Goal: Book appointment/travel/reservation

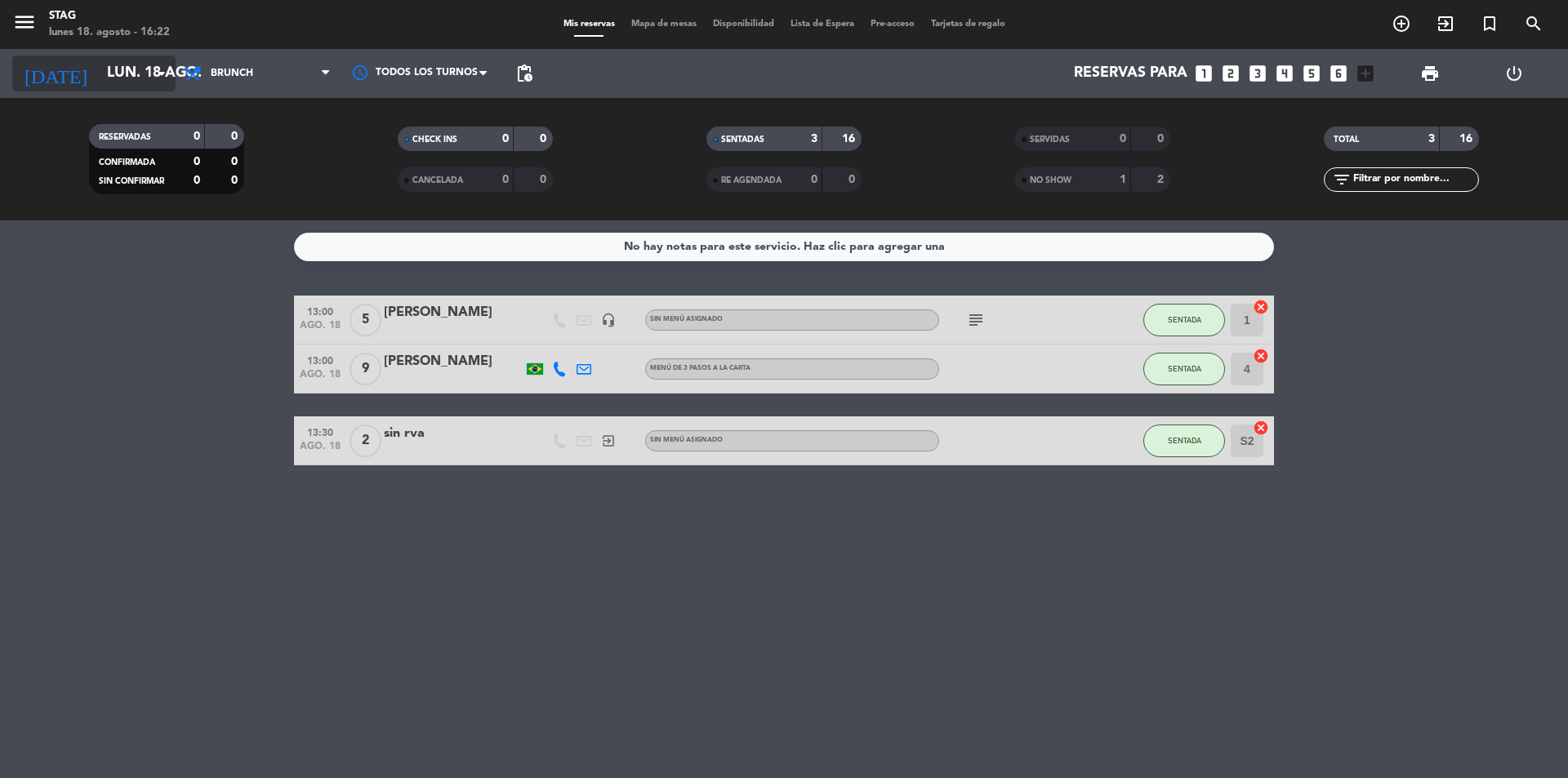
click at [137, 59] on input "lun. 18 ago." at bounding box center [194, 73] width 190 height 32
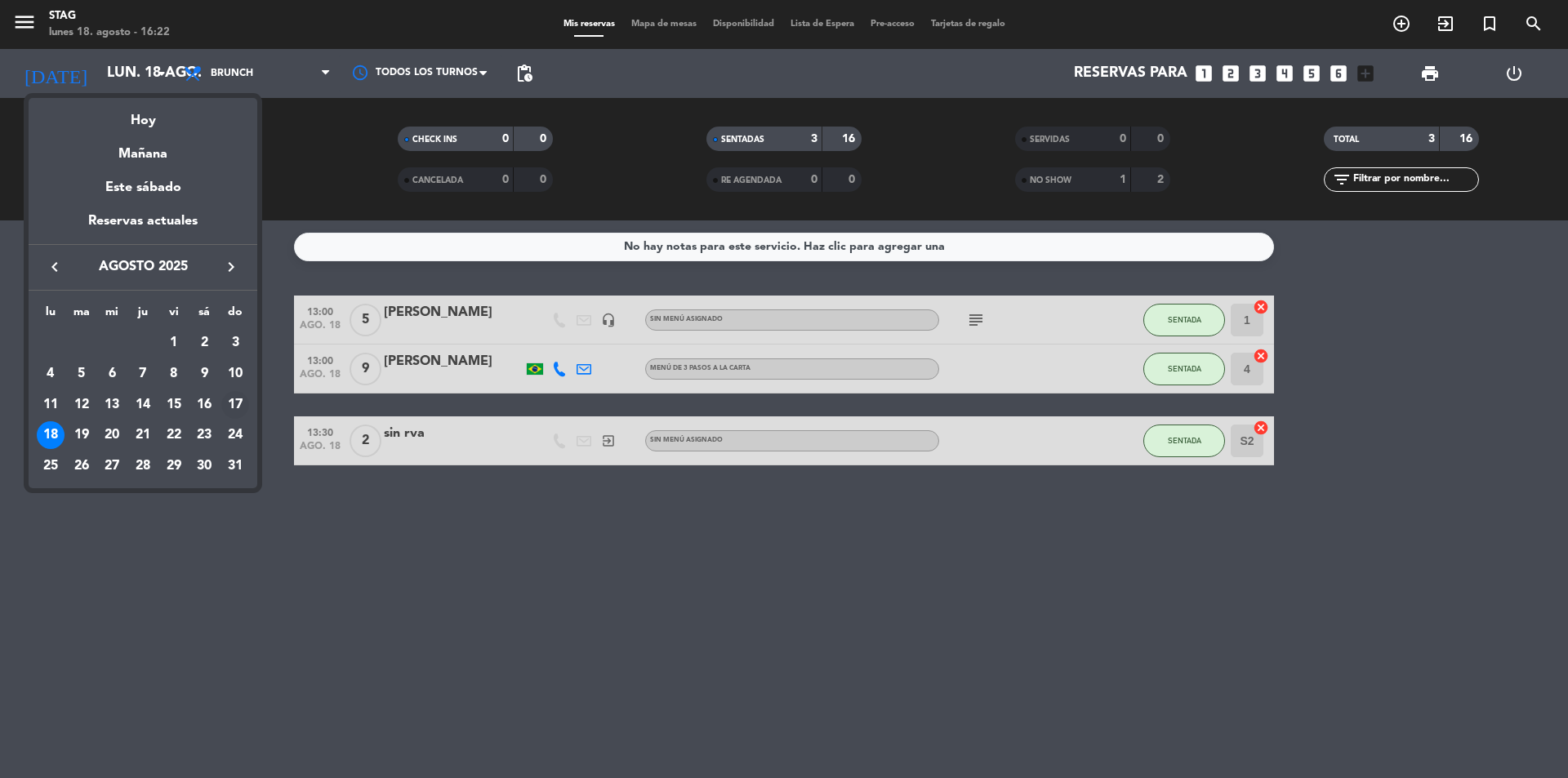
click at [237, 399] on div "17" at bounding box center [235, 404] width 28 height 28
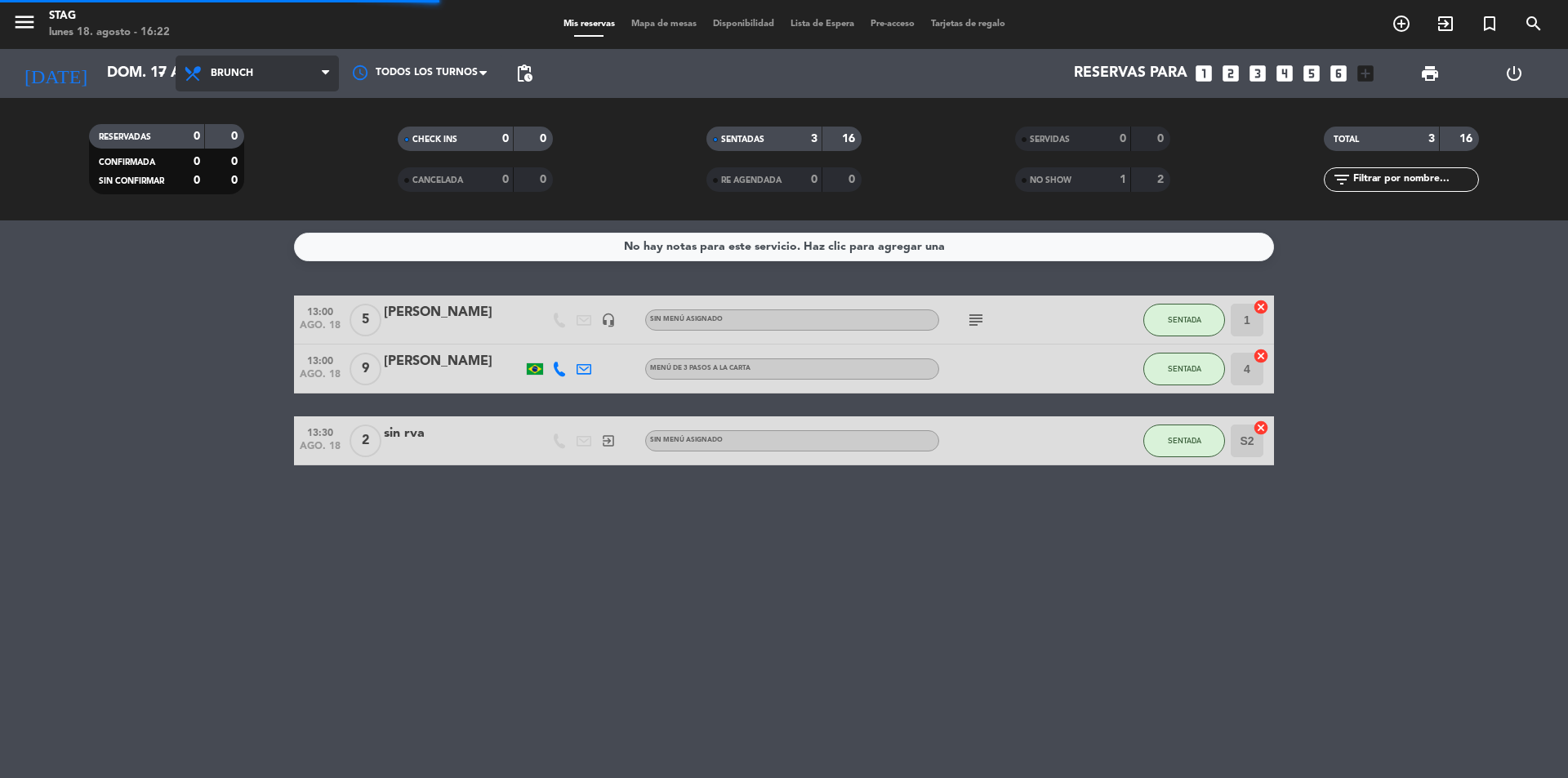
click at [298, 76] on span "Brunch" at bounding box center [257, 73] width 163 height 36
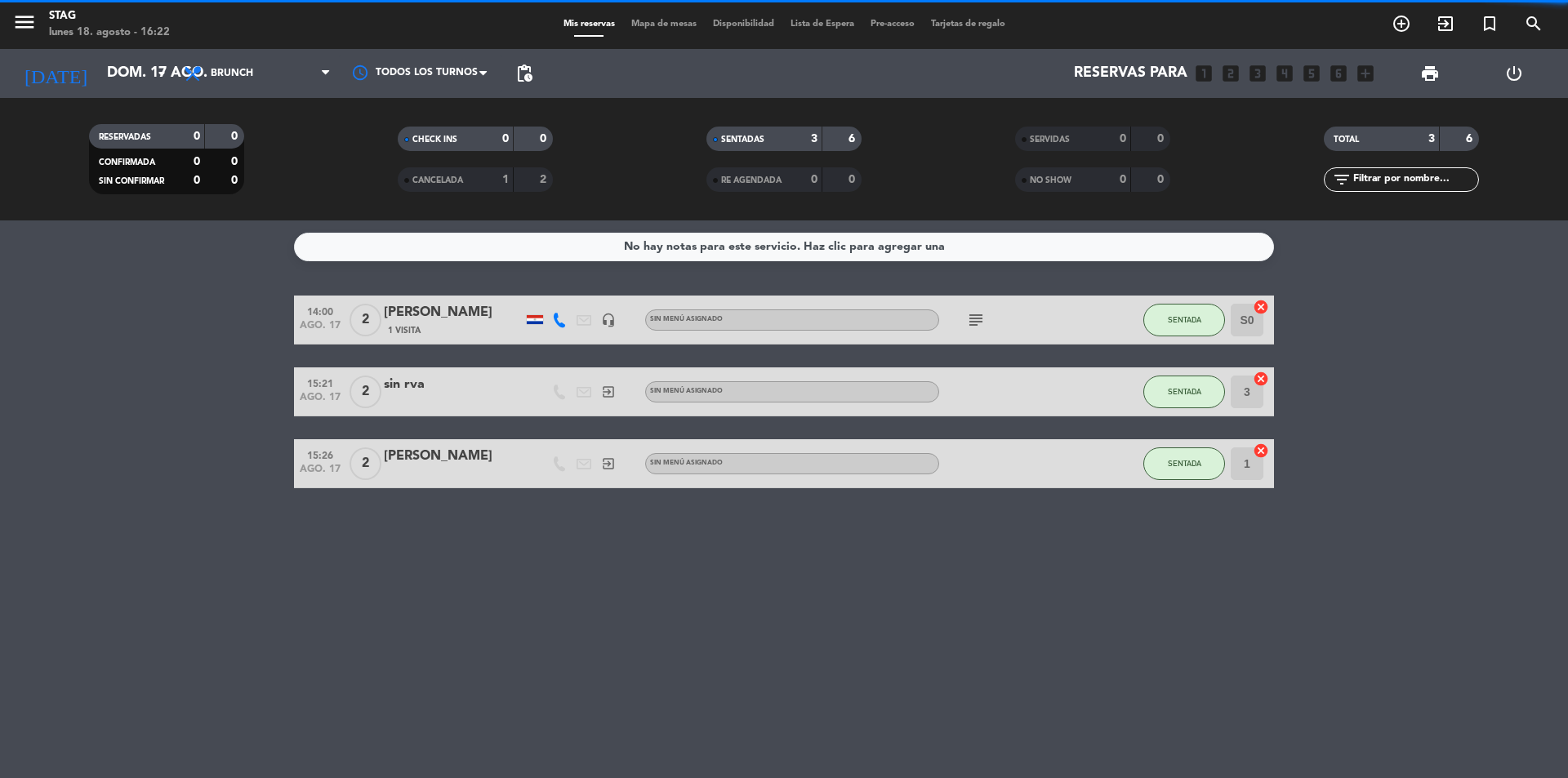
click at [268, 225] on div "No hay notas para este servicio. Haz clic para agregar una 14:00 ago. 17 2 [PER…" at bounding box center [784, 499] width 1568 height 558
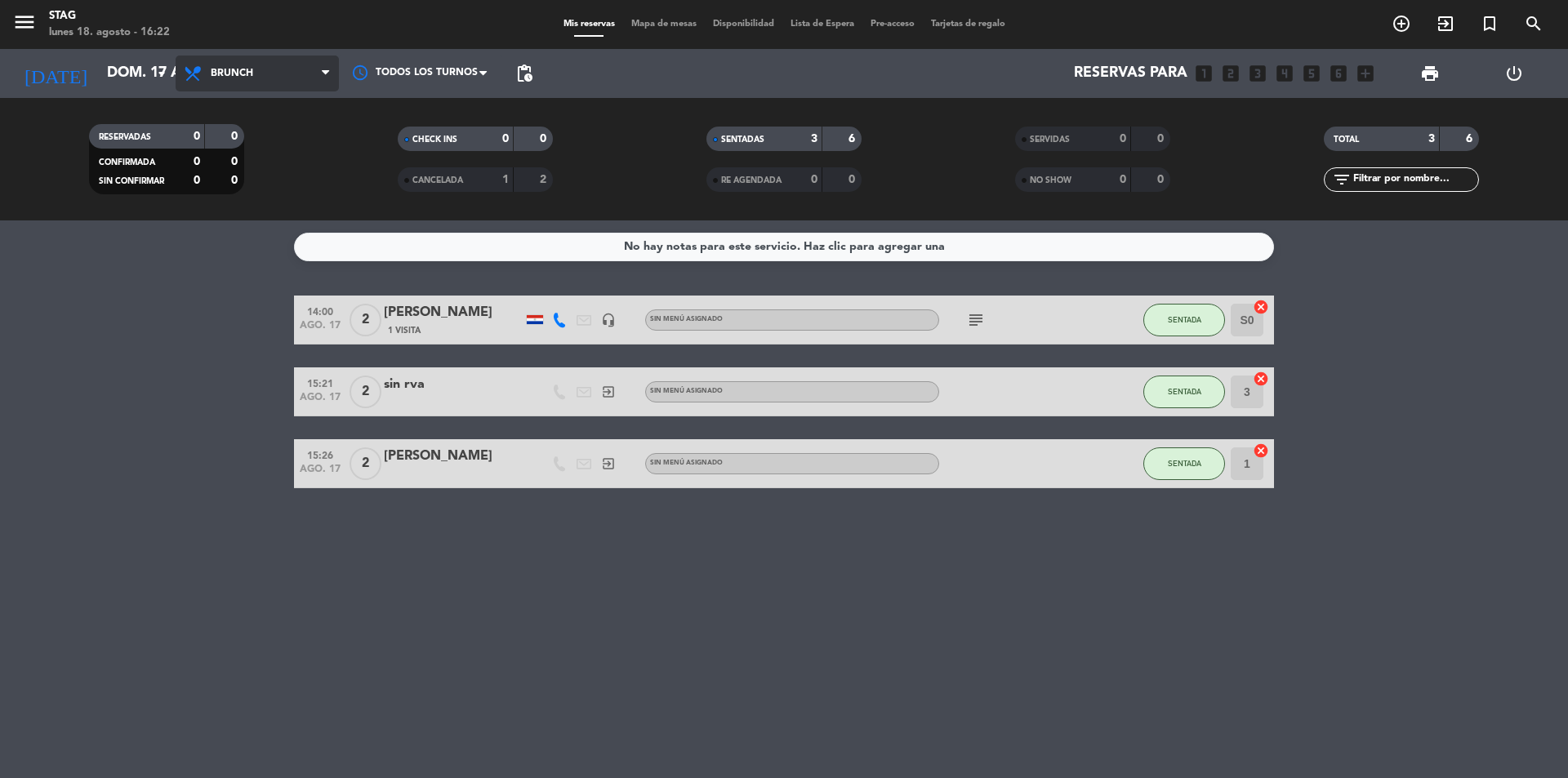
click at [290, 79] on span "Brunch" at bounding box center [257, 73] width 163 height 36
click at [260, 212] on div "menu STAG lunes 18. agosto - 16:22 Mis reservas Mapa de mesas Disponibilidad Li…" at bounding box center [784, 110] width 1568 height 220
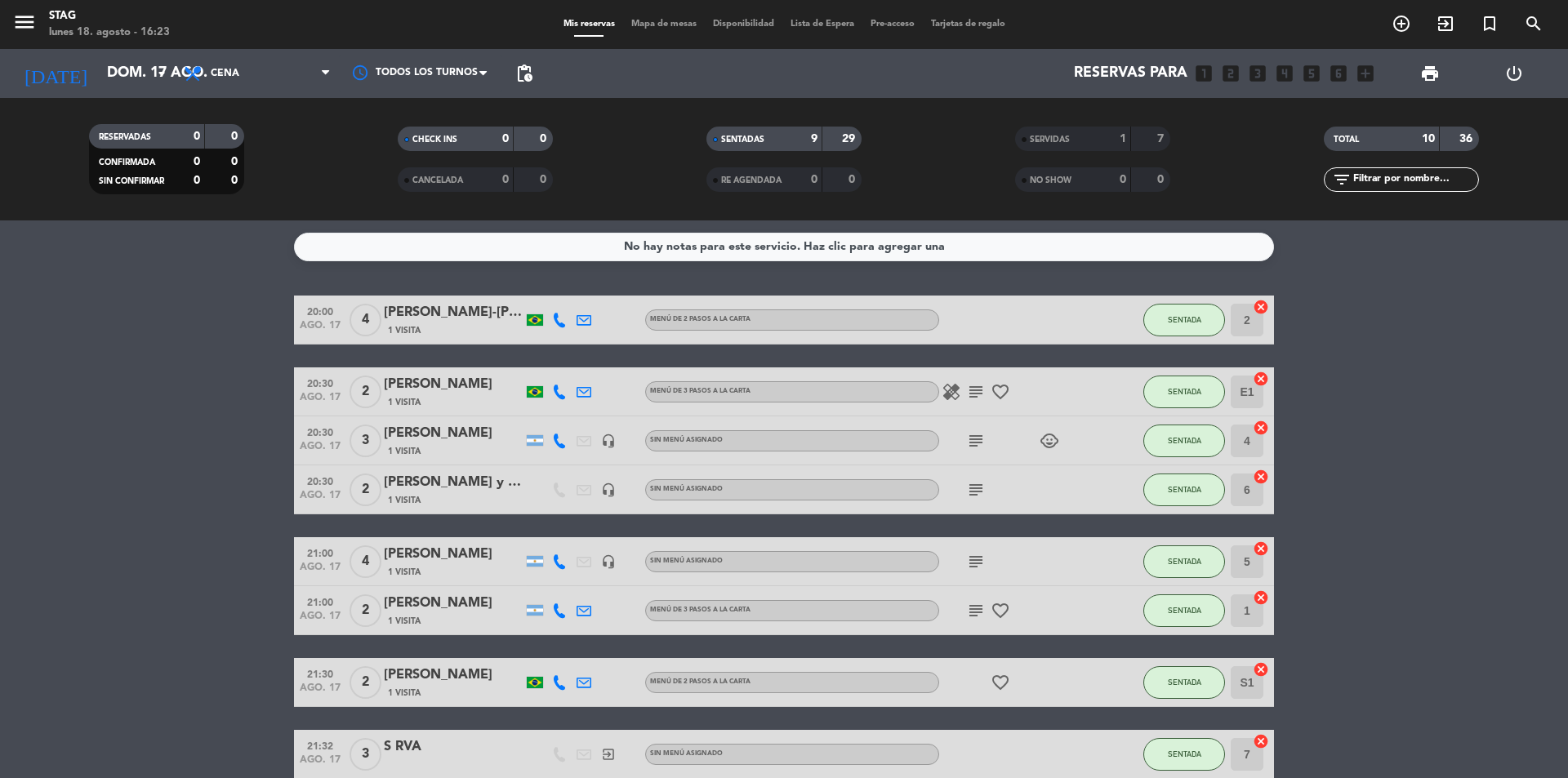
scroll to position [154, 0]
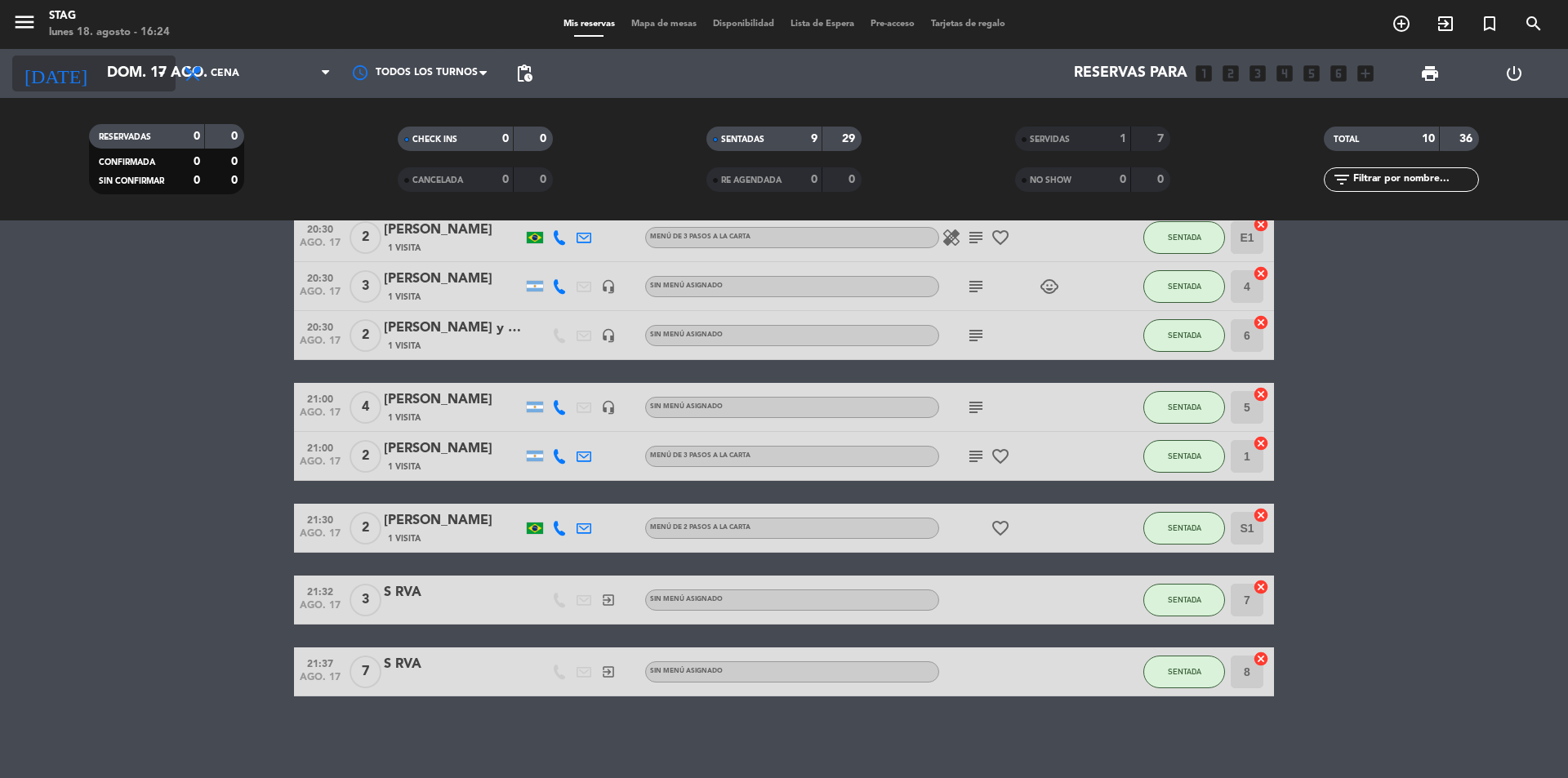
click at [168, 67] on icon "arrow_drop_down" at bounding box center [161, 73] width 20 height 20
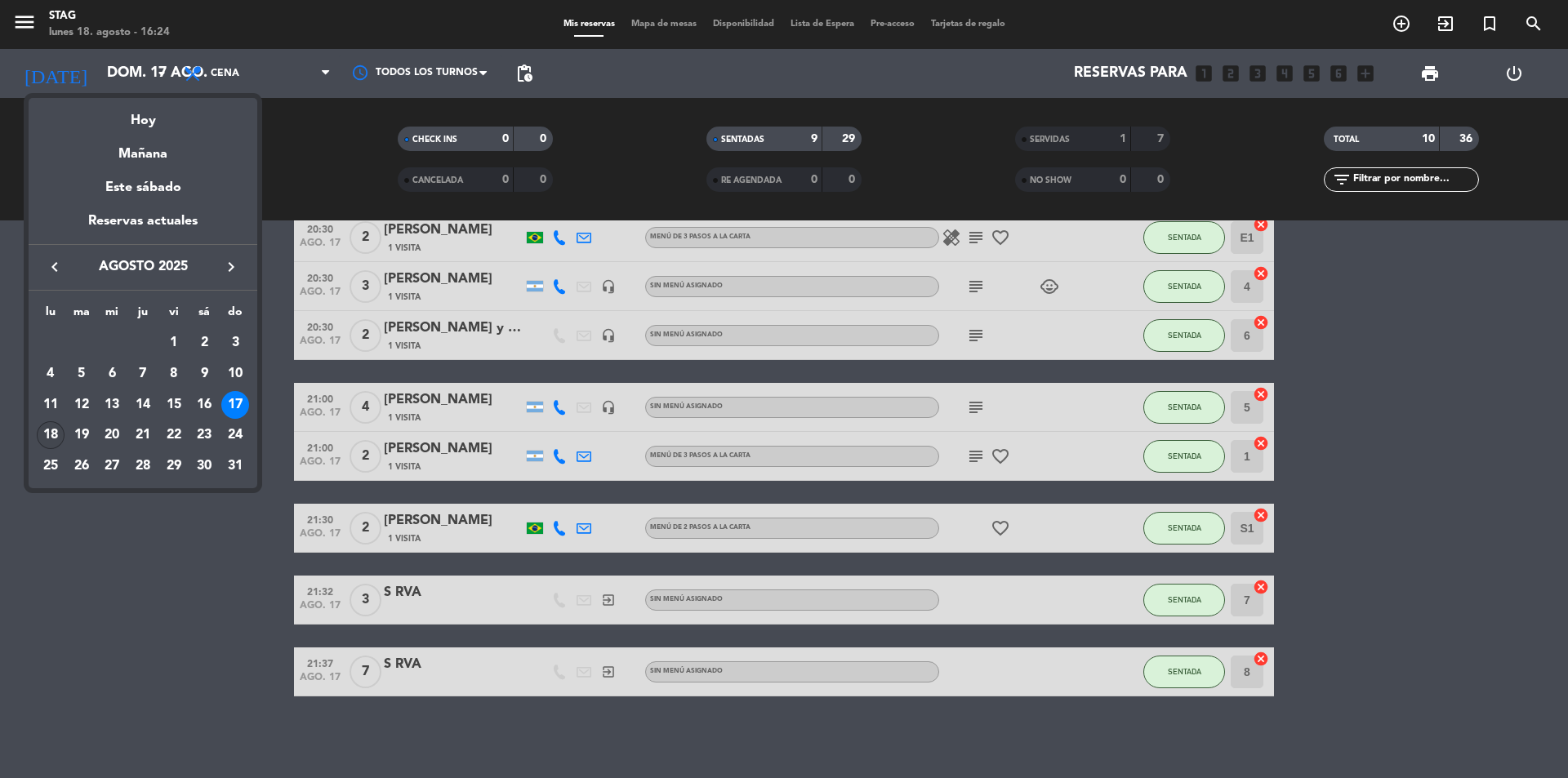
click at [54, 438] on div "18" at bounding box center [51, 435] width 28 height 28
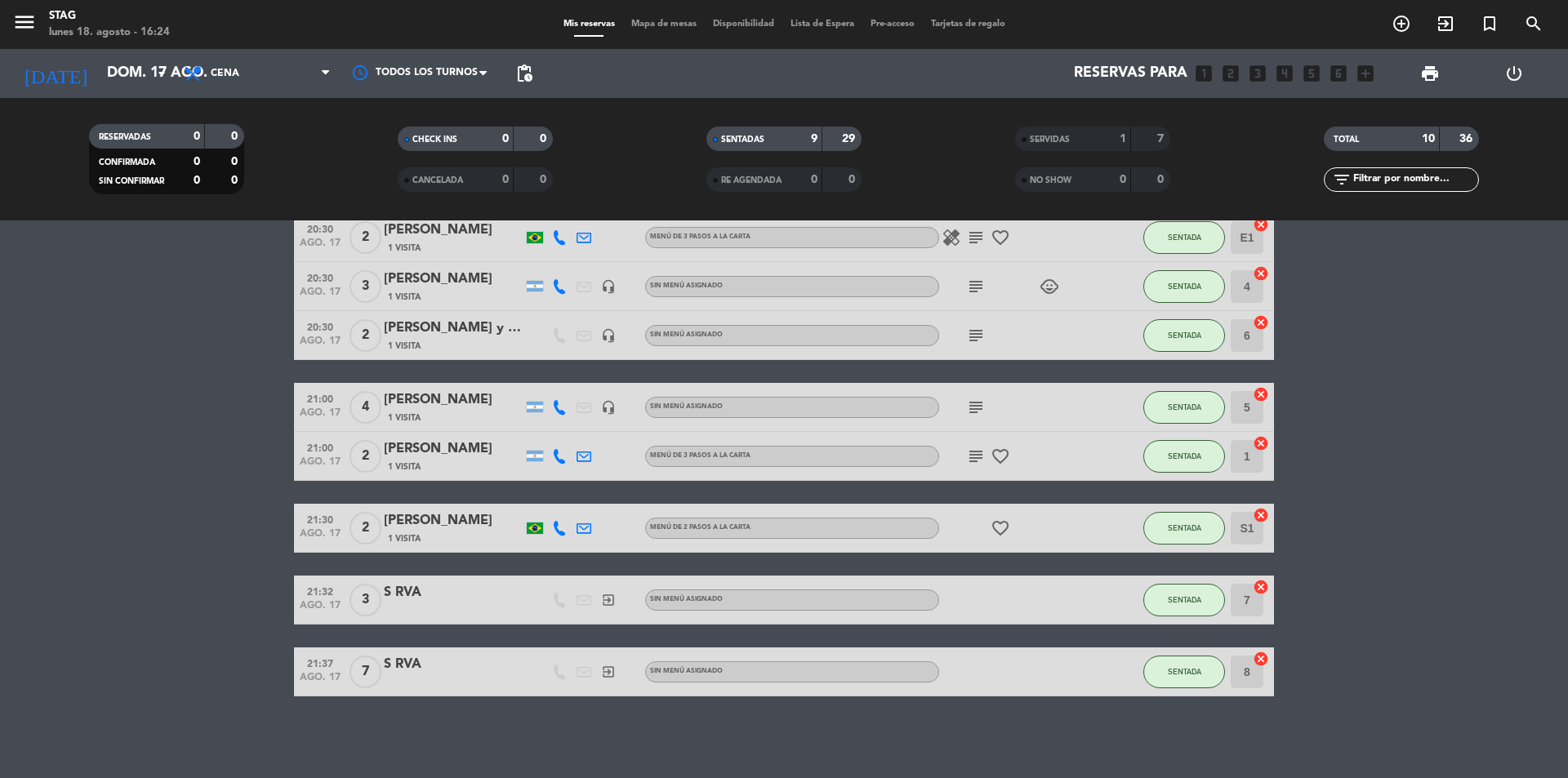
type input "lun. 18 ago."
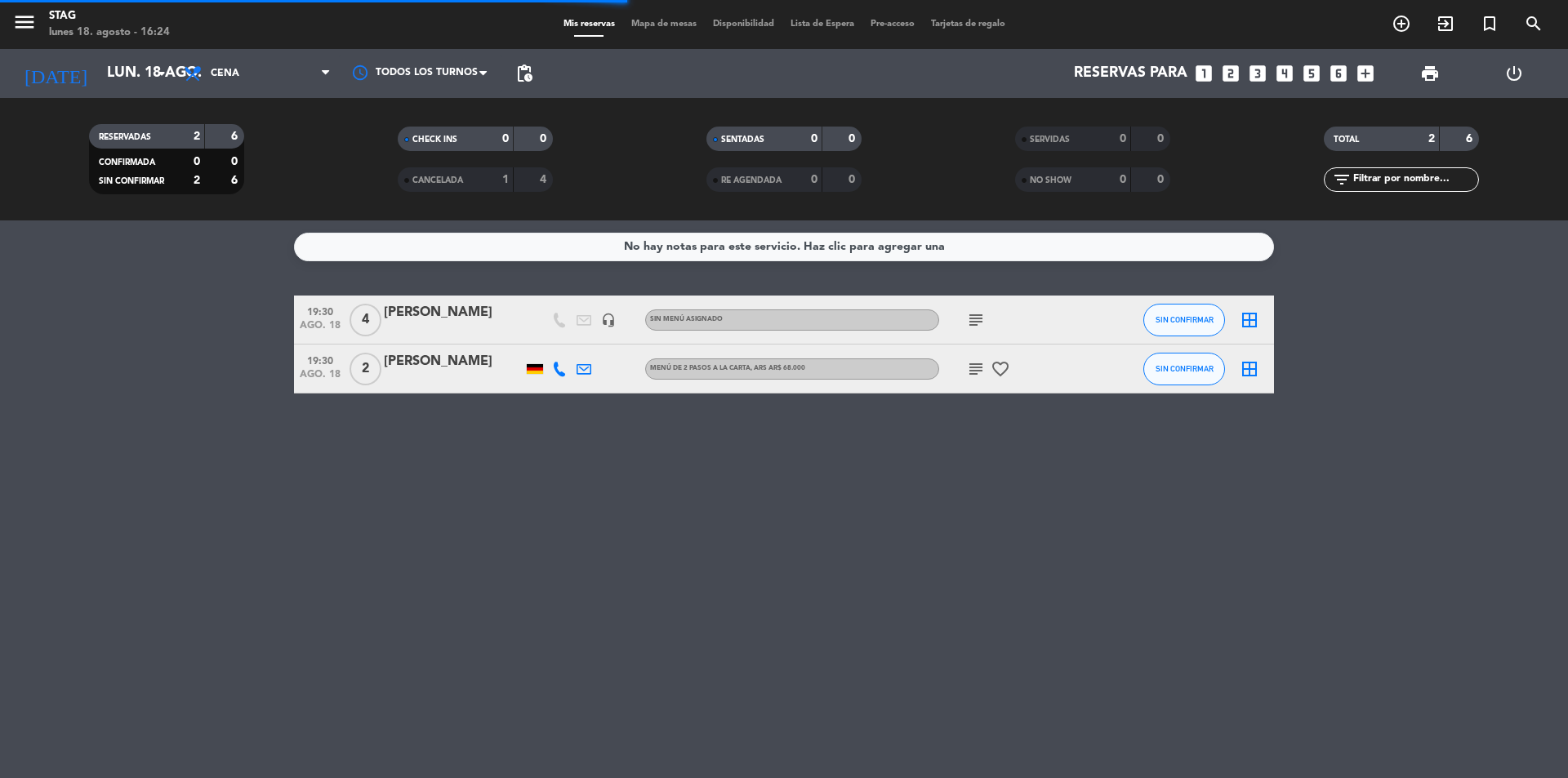
scroll to position [0, 0]
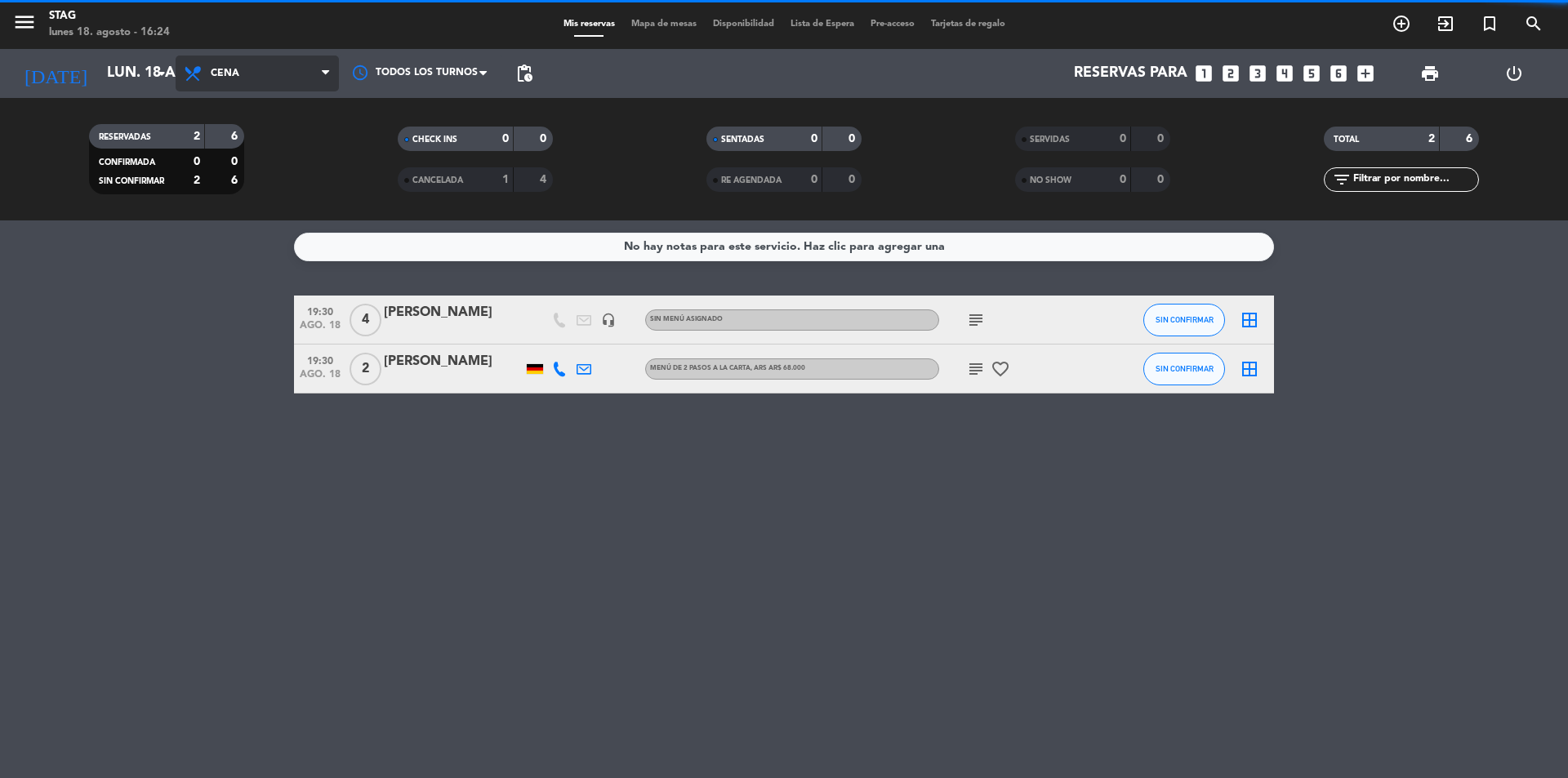
click at [296, 78] on span "Cena" at bounding box center [257, 73] width 163 height 36
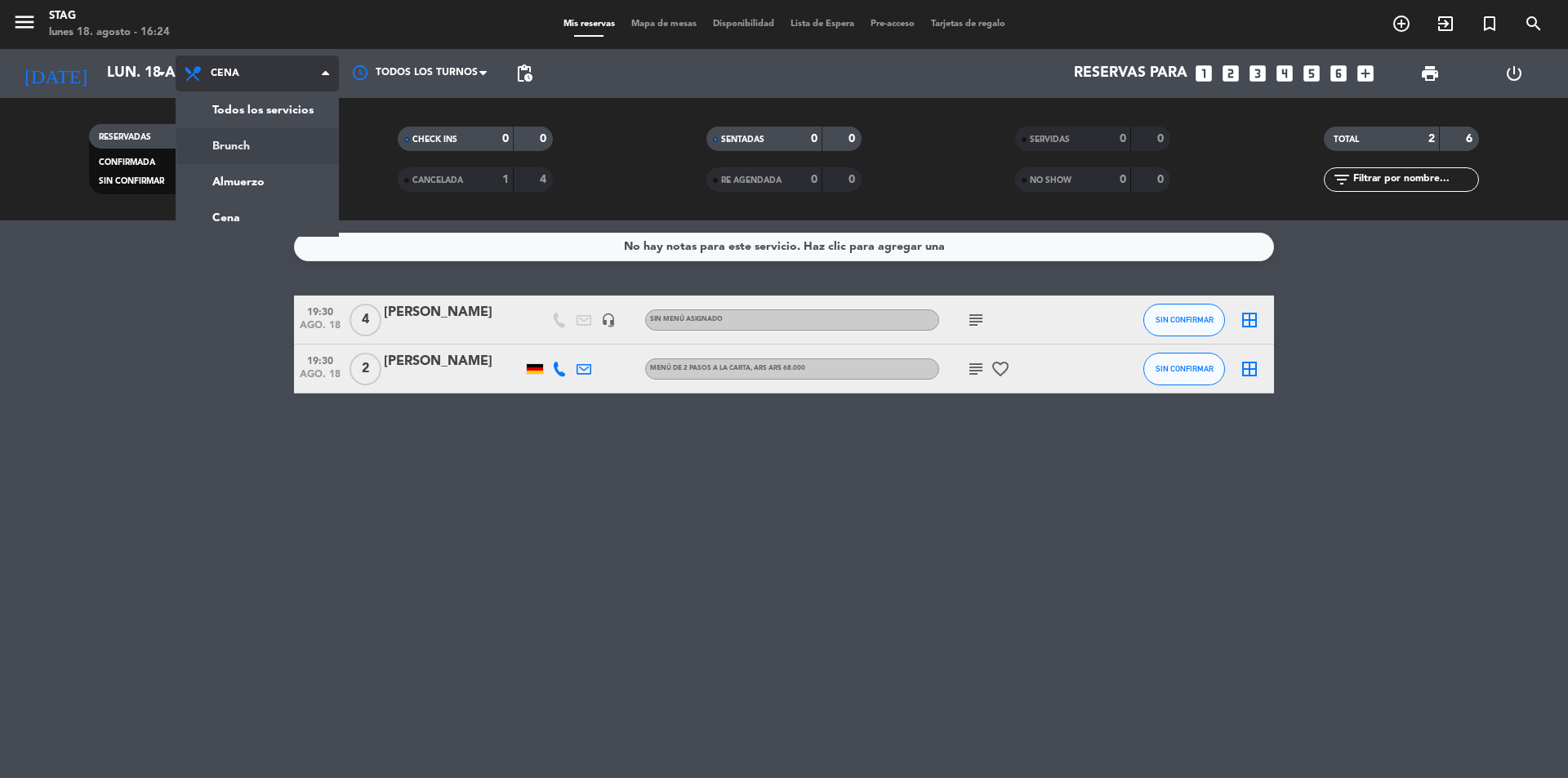
click at [276, 136] on div "menu STAG lunes 18. agosto - 16:24 Mis reservas Mapa de mesas Disponibilidad Li…" at bounding box center [784, 110] width 1568 height 220
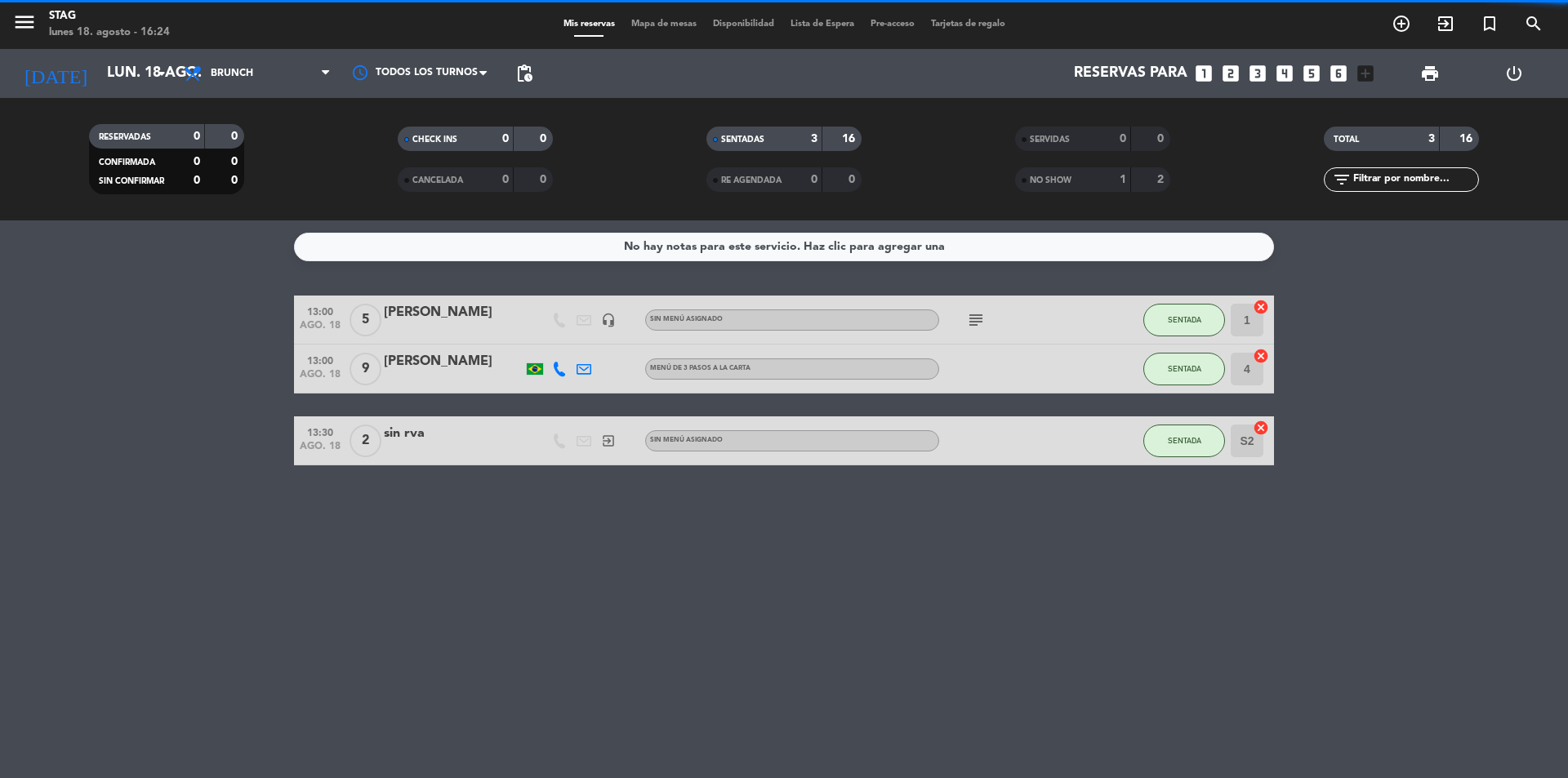
click at [363, 330] on span "5" at bounding box center [364, 319] width 31 height 32
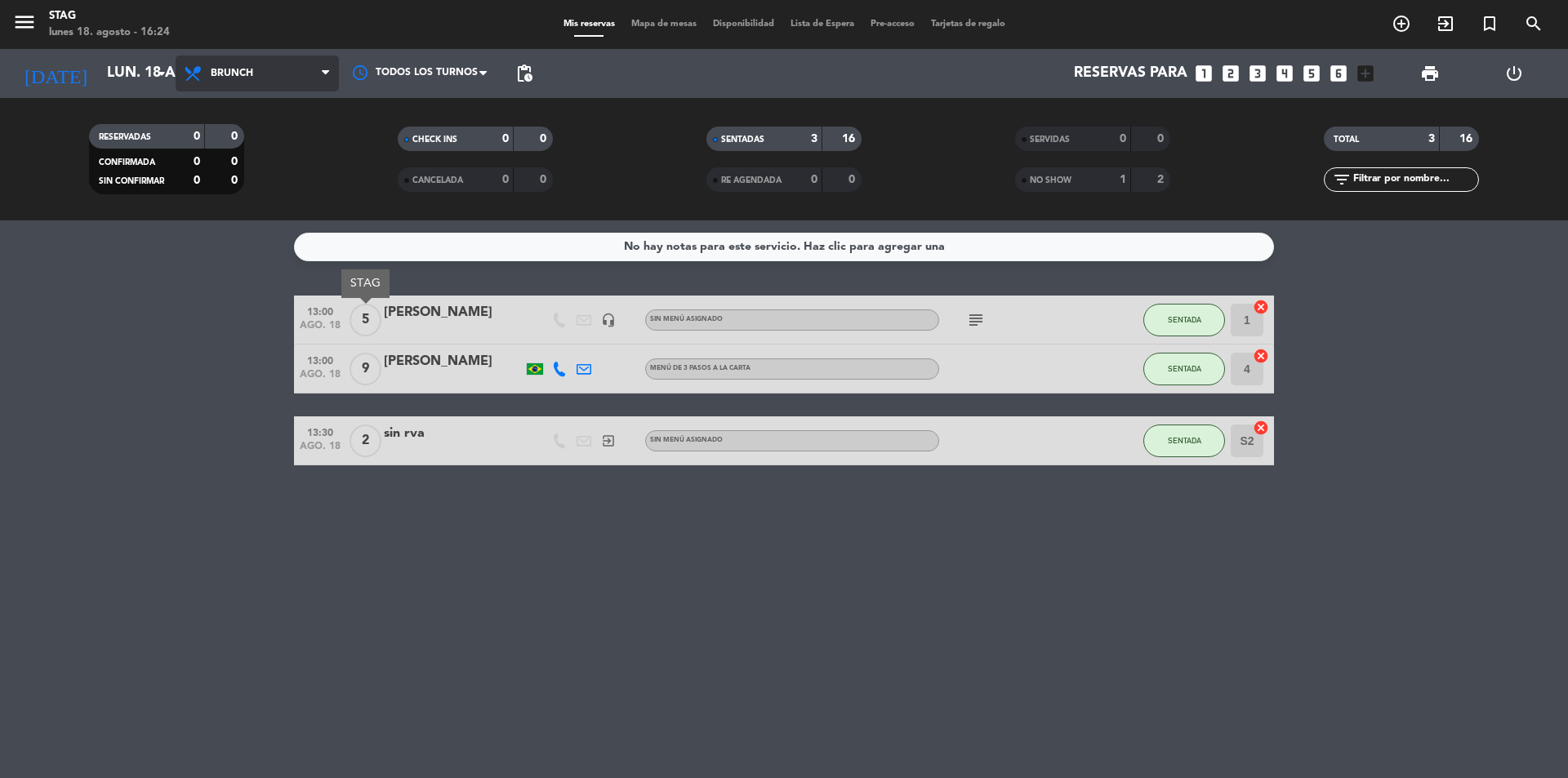
click at [237, 75] on span "Brunch" at bounding box center [232, 73] width 43 height 11
click at [249, 181] on div "menu STAG lunes 18. agosto - 16:24 Mis reservas Mapa de mesas Disponibilidad Li…" at bounding box center [784, 110] width 1568 height 220
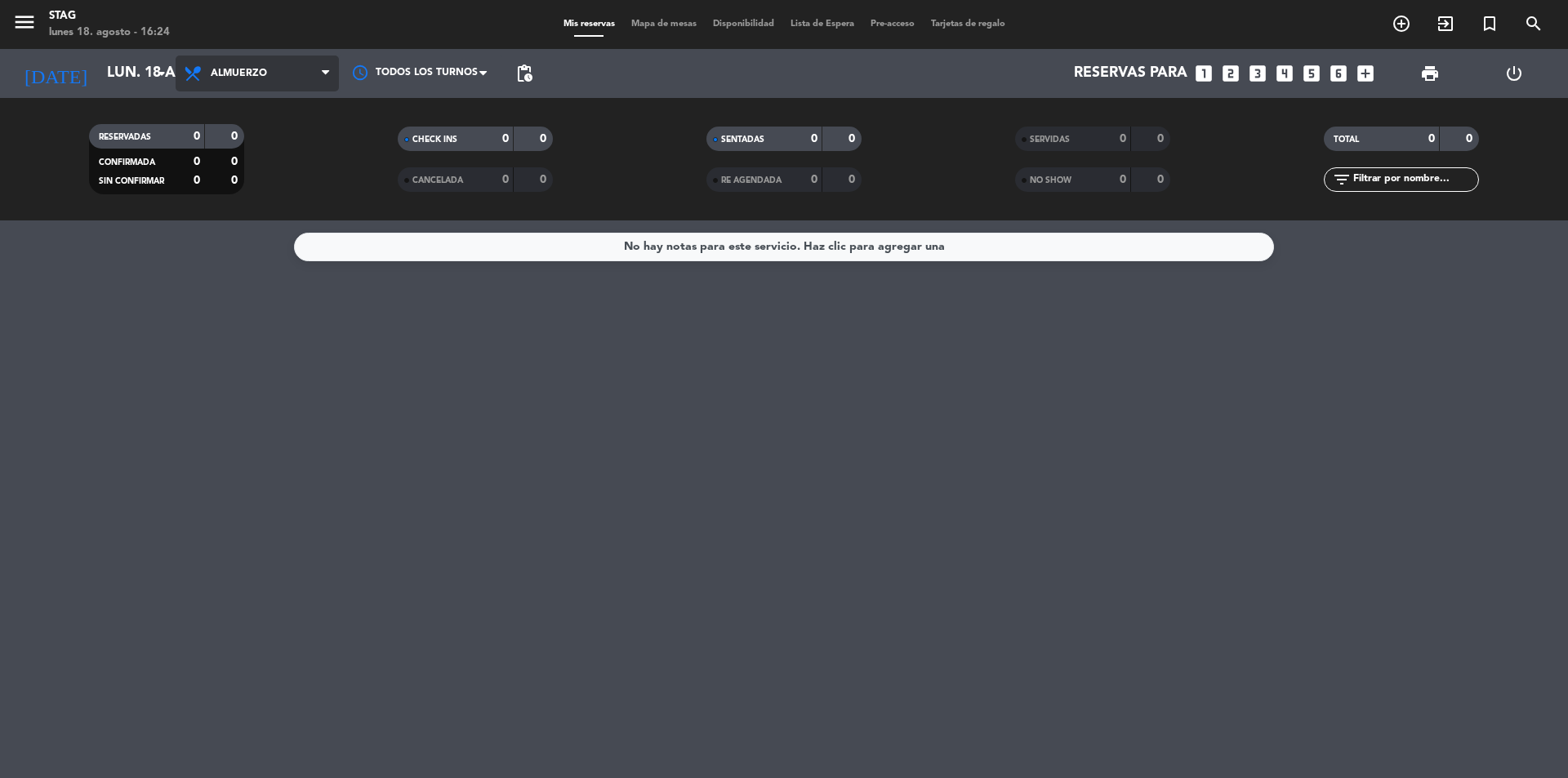
drag, startPoint x: 296, startPoint y: 70, endPoint x: 297, endPoint y: 188, distance: 118.0
click at [296, 70] on span "Almuerzo" at bounding box center [257, 73] width 163 height 36
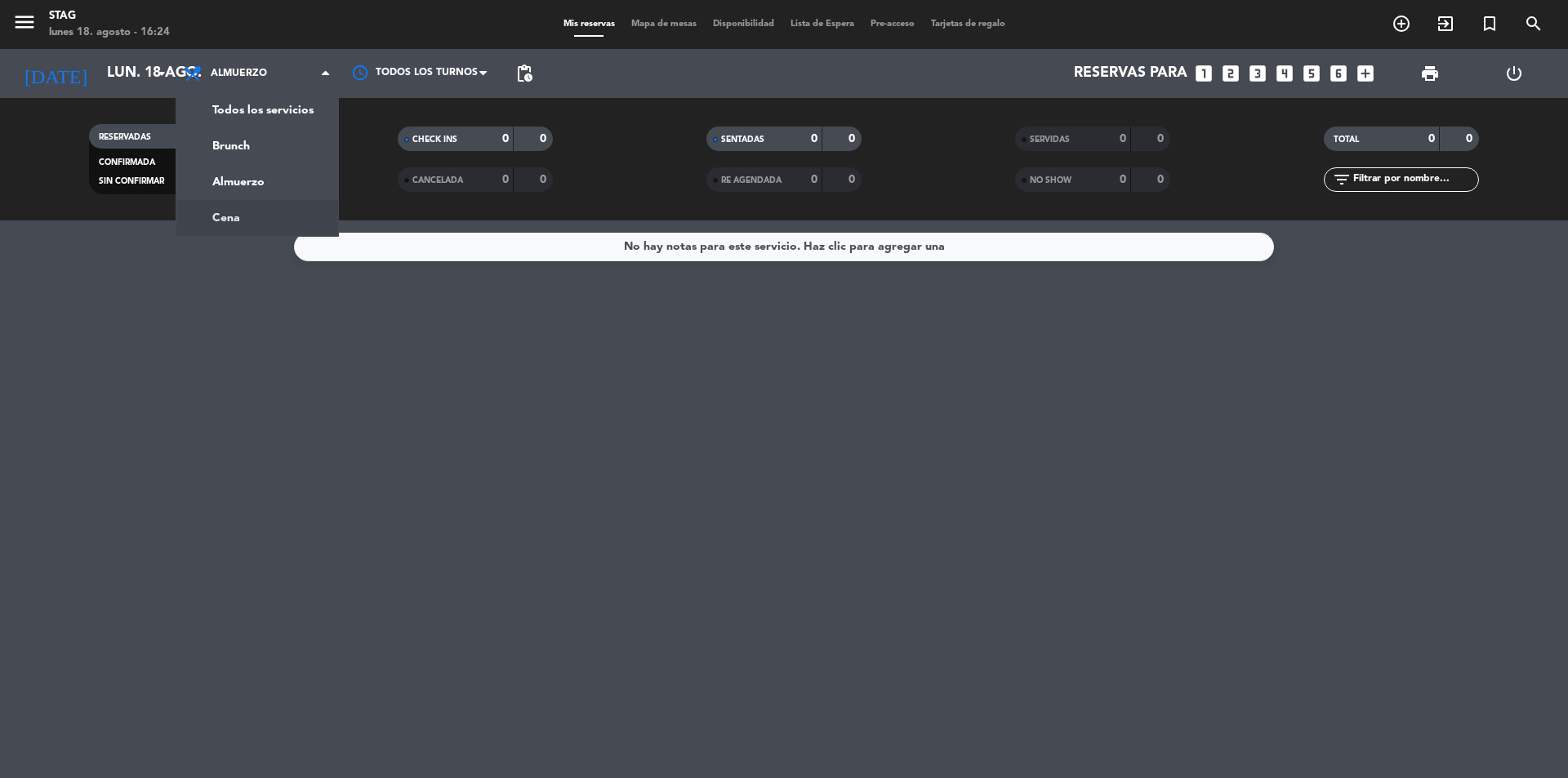
click at [285, 213] on div "menu STAG lunes 18. agosto - 16:24 Mis reservas Mapa de mesas Disponibilidad Li…" at bounding box center [784, 110] width 1568 height 220
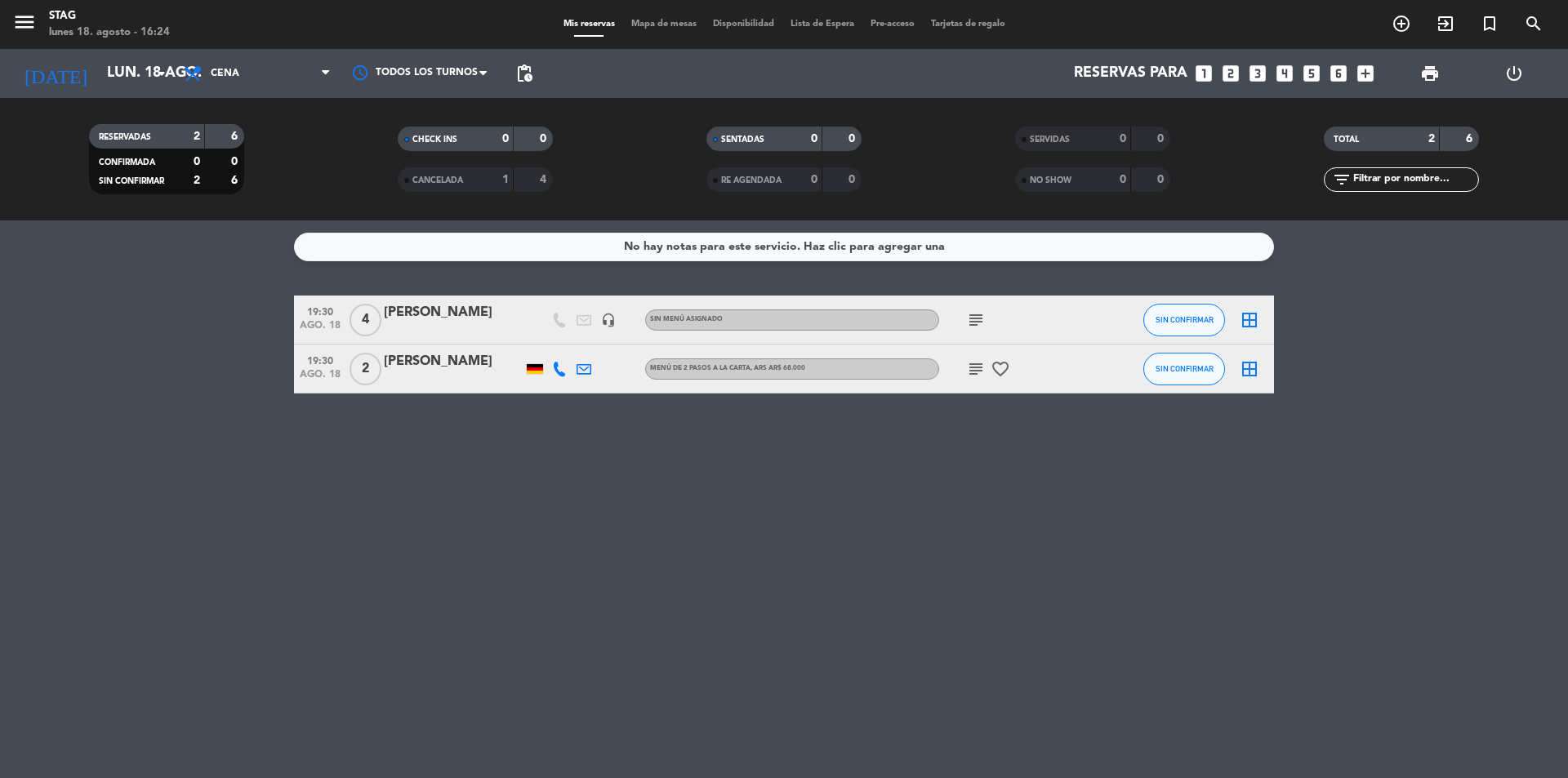
click at [355, 322] on span "4" at bounding box center [364, 319] width 31 height 32
click at [378, 376] on span "2" at bounding box center [364, 369] width 31 height 32
click at [975, 384] on div "subject favorite_border" at bounding box center [1013, 368] width 147 height 49
click at [975, 379] on div "subject favorite_border" at bounding box center [1013, 368] width 147 height 49
click at [980, 372] on icon "subject" at bounding box center [976, 369] width 20 height 20
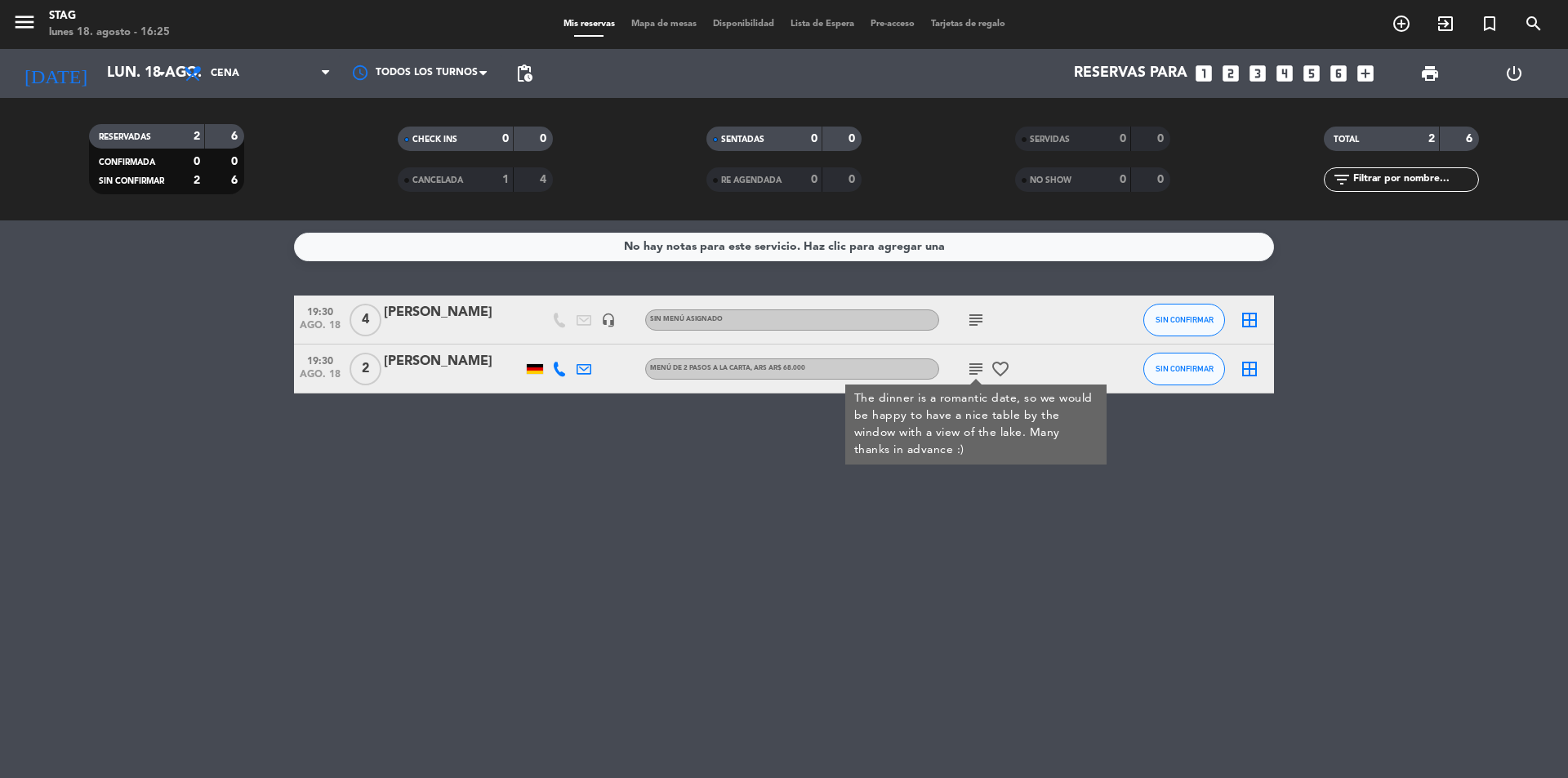
click at [968, 317] on icon "subject" at bounding box center [976, 319] width 20 height 20
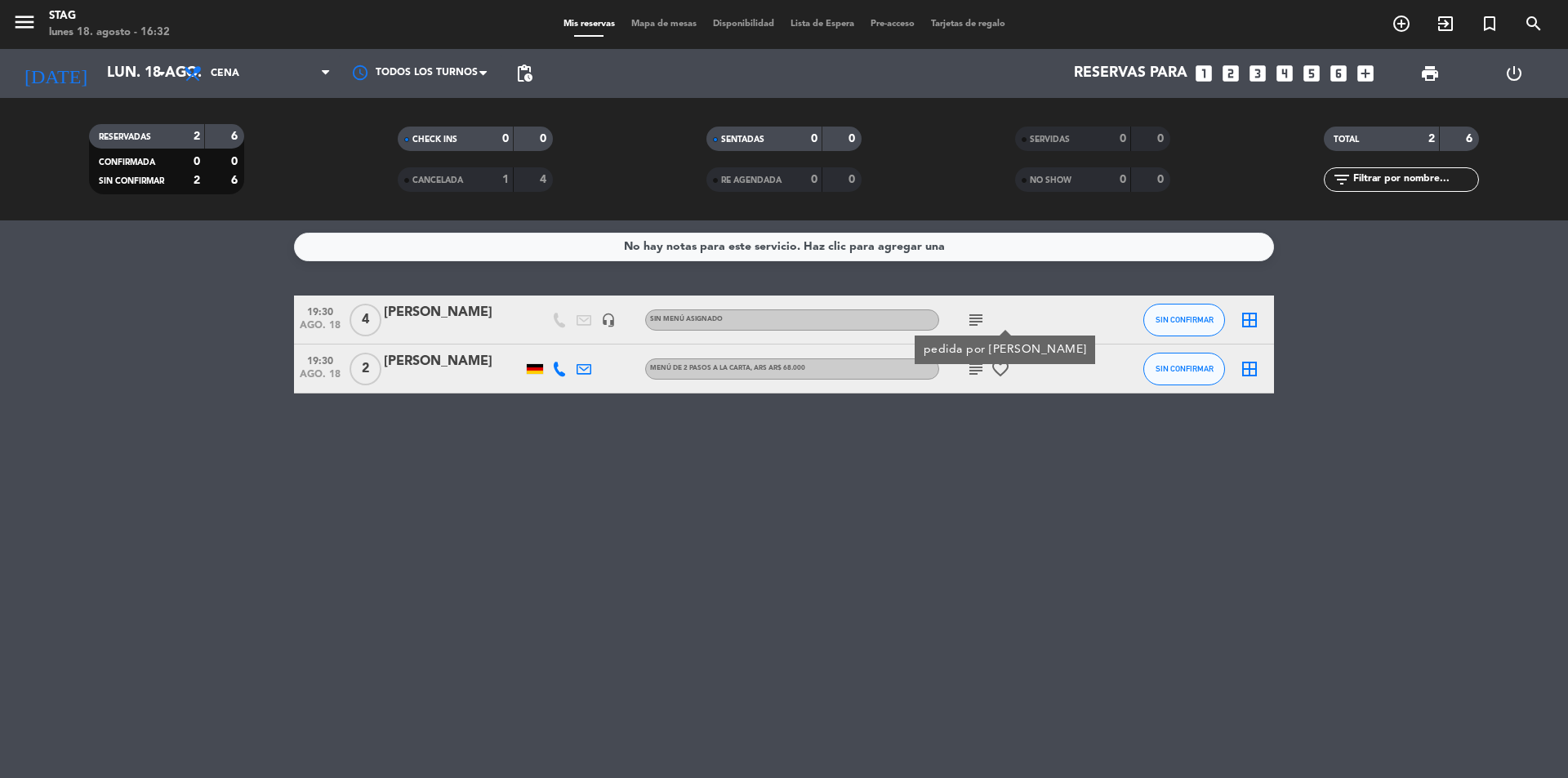
click at [186, 375] on bookings-row "19:30 ago. 18 4 [PERSON_NAME] headset_mic Sin menú asignado subject pedida por …" at bounding box center [784, 344] width 1568 height 98
click at [411, 357] on div "[PERSON_NAME]" at bounding box center [453, 361] width 139 height 21
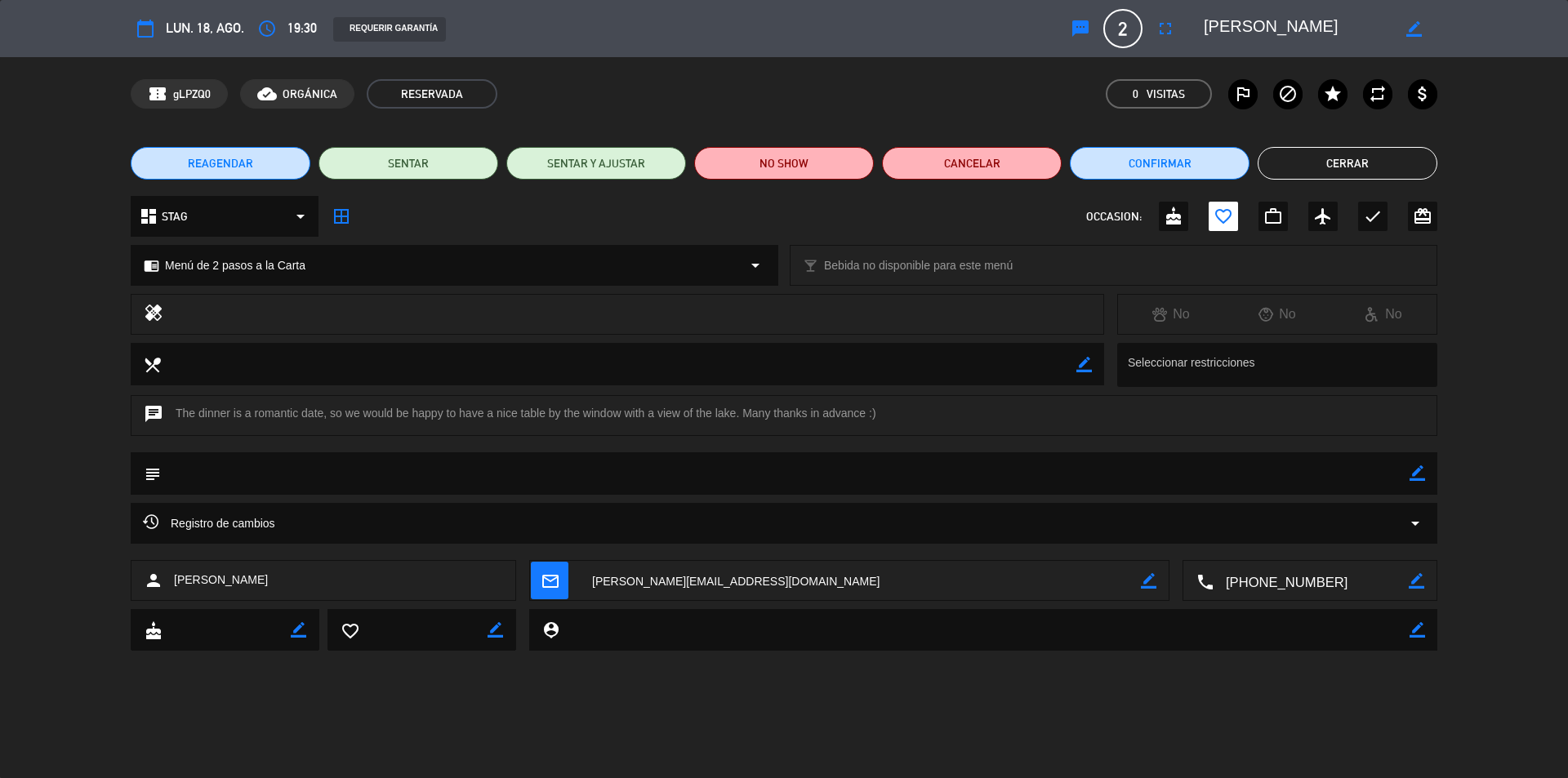
click at [214, 162] on span "REAGENDAR" at bounding box center [220, 164] width 65 height 17
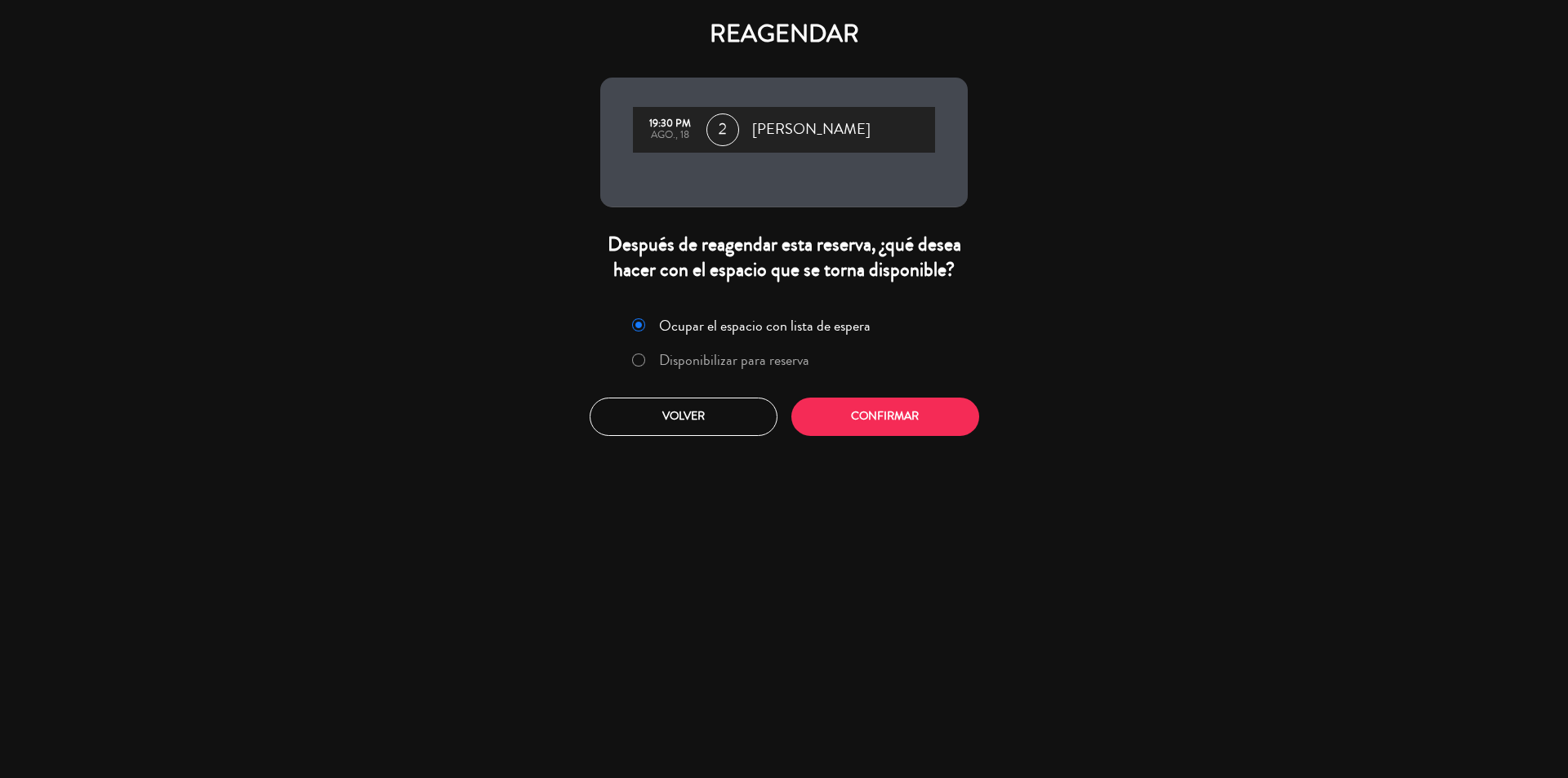
click at [782, 367] on label "Disponibilizar para reserva" at bounding box center [734, 359] width 151 height 14
click at [830, 409] on button "Confirmar" at bounding box center [885, 417] width 188 height 38
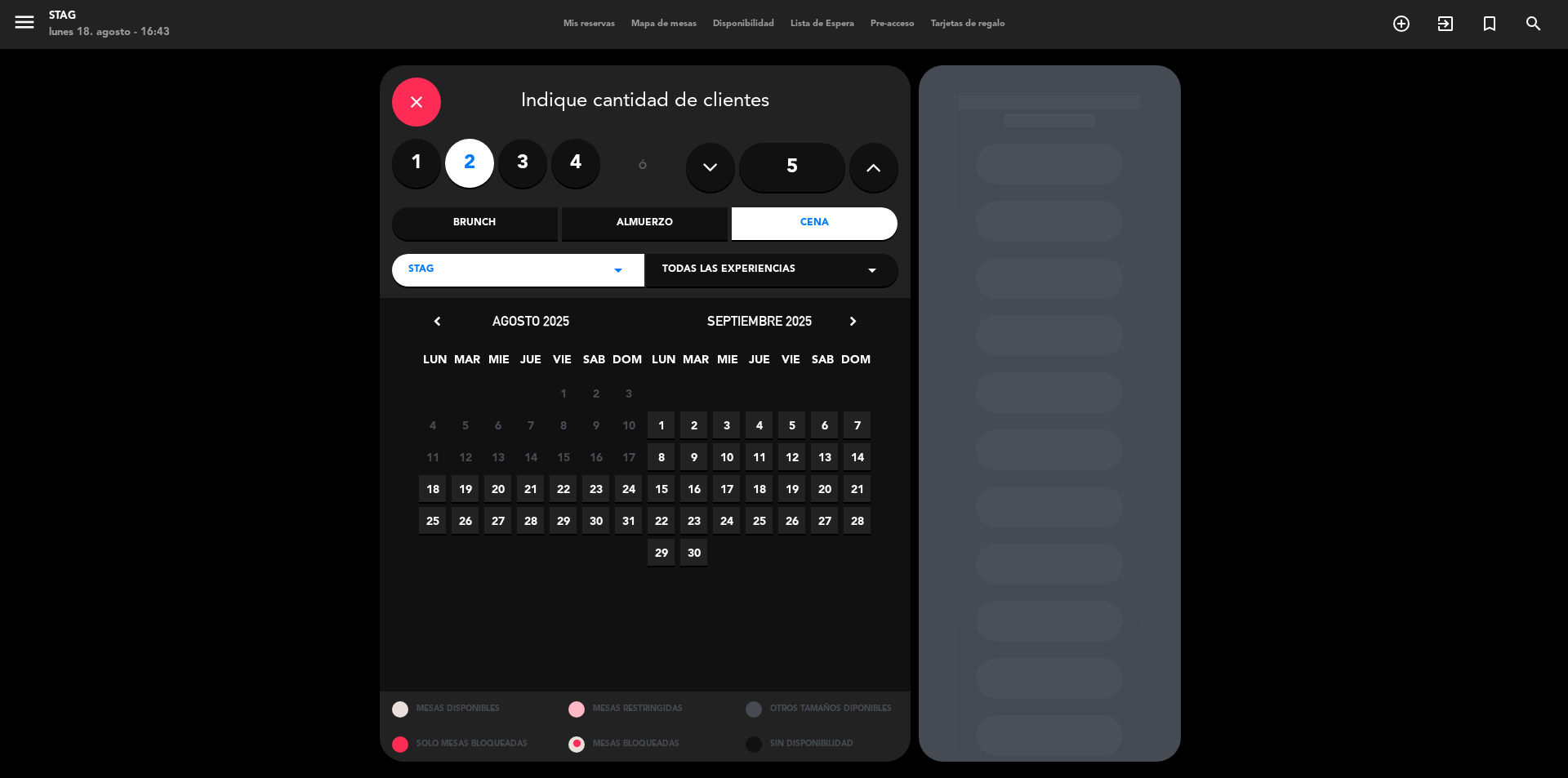
click at [428, 492] on span "18" at bounding box center [432, 488] width 27 height 27
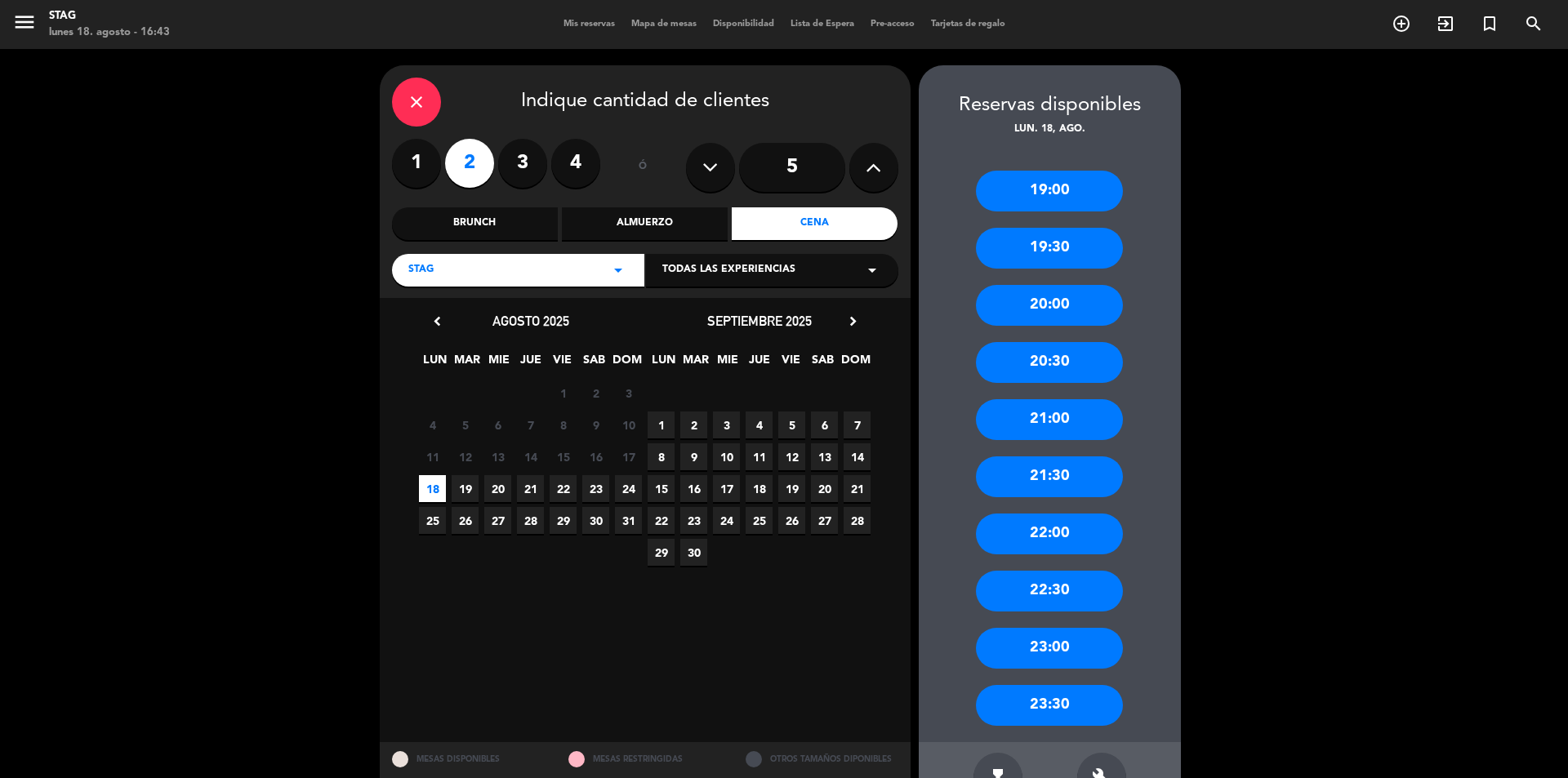
click at [1092, 309] on div "20:00" at bounding box center [1049, 305] width 147 height 41
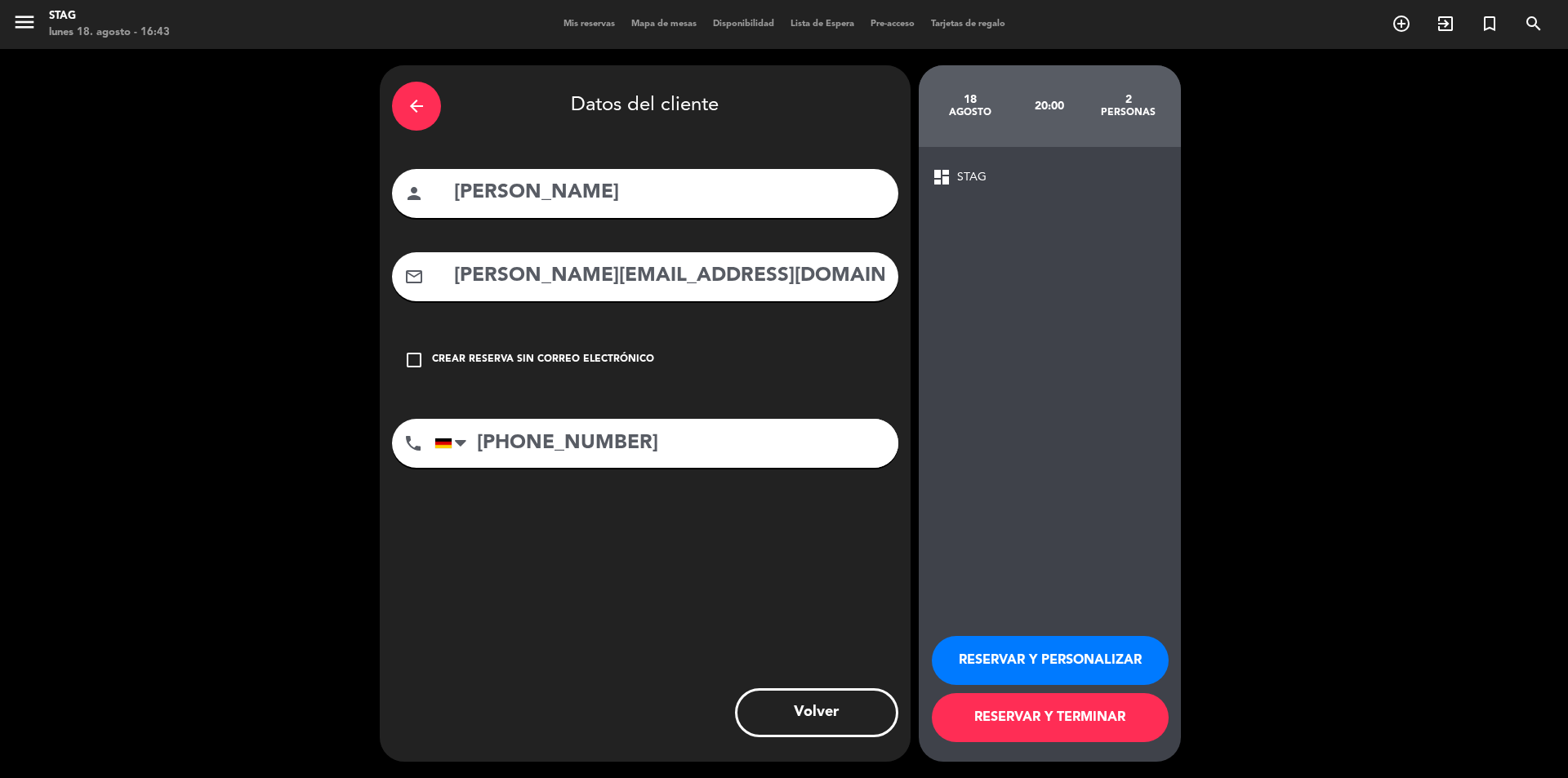
click at [1069, 658] on button "RESERVAR Y PERSONALIZAR" at bounding box center [1050, 660] width 237 height 49
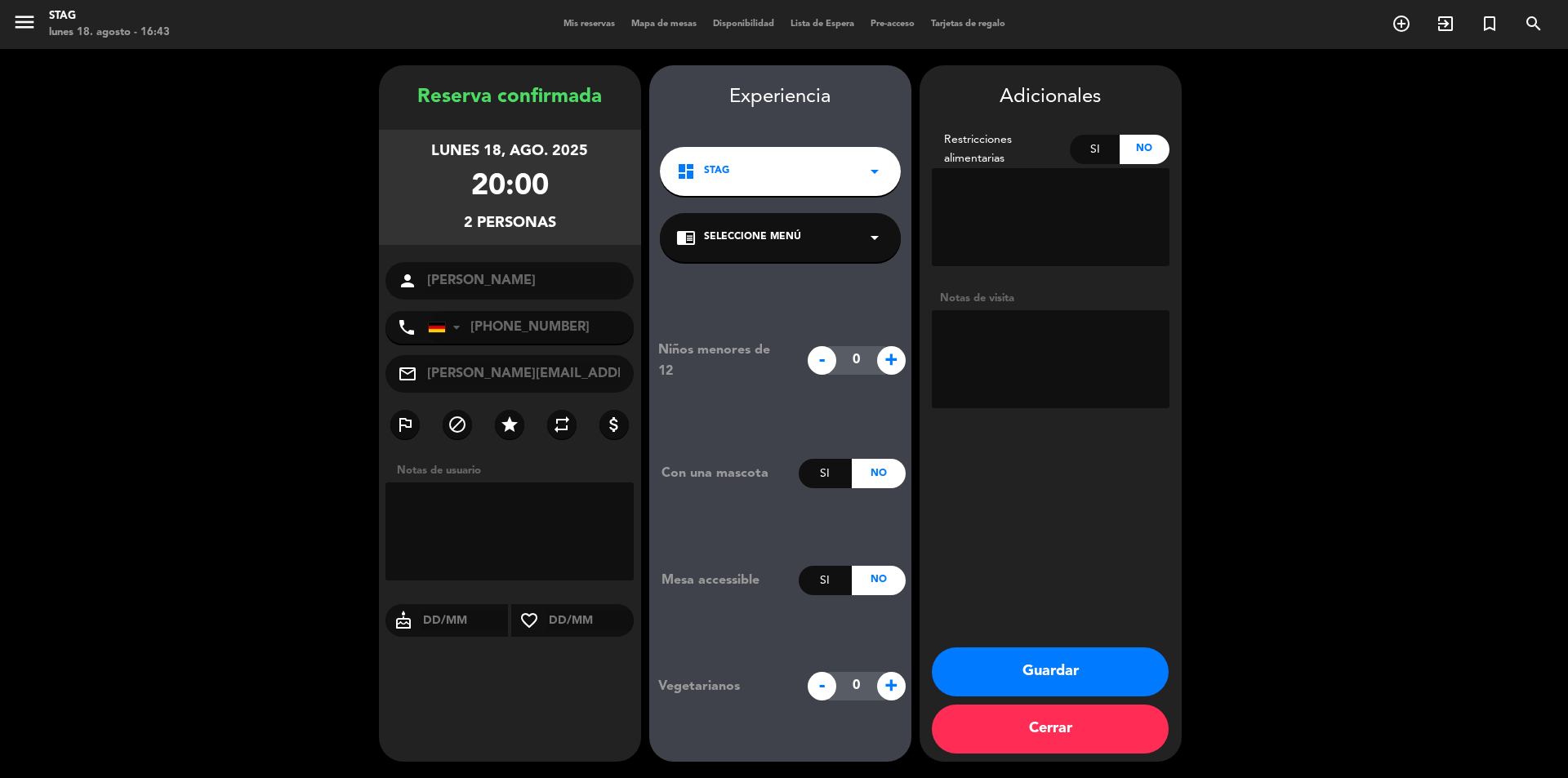
click at [1034, 360] on textarea at bounding box center [1050, 358] width 237 height 98
click at [582, 622] on input "text" at bounding box center [591, 620] width 88 height 20
type input "18/08"
click at [983, 389] on textarea at bounding box center [1050, 358] width 237 height 98
type textarea "ANIVERSARIO - MESA JUNTO A LA VENTANA PARA 2"
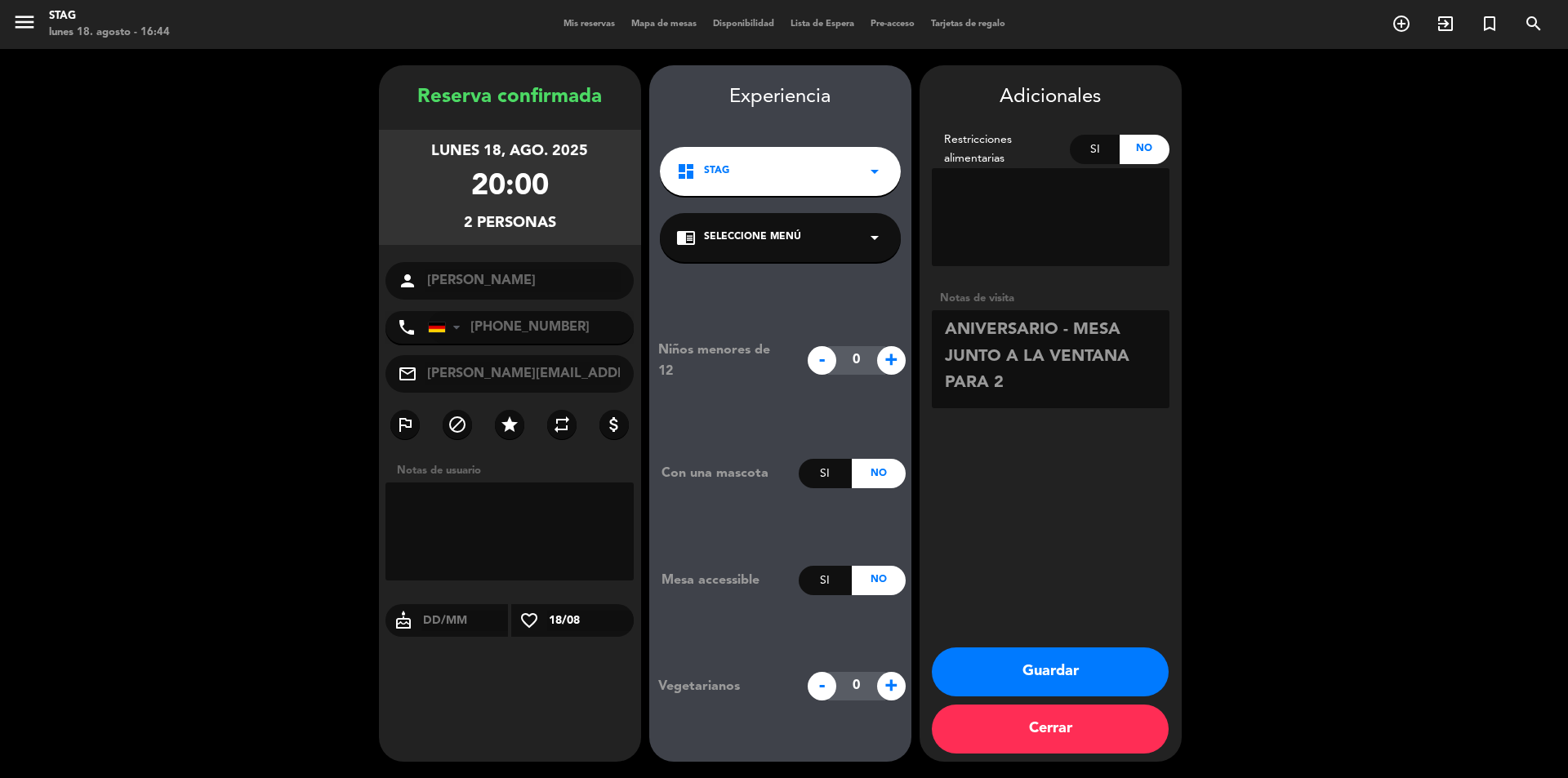
click at [1063, 662] on button "Guardar" at bounding box center [1050, 671] width 237 height 49
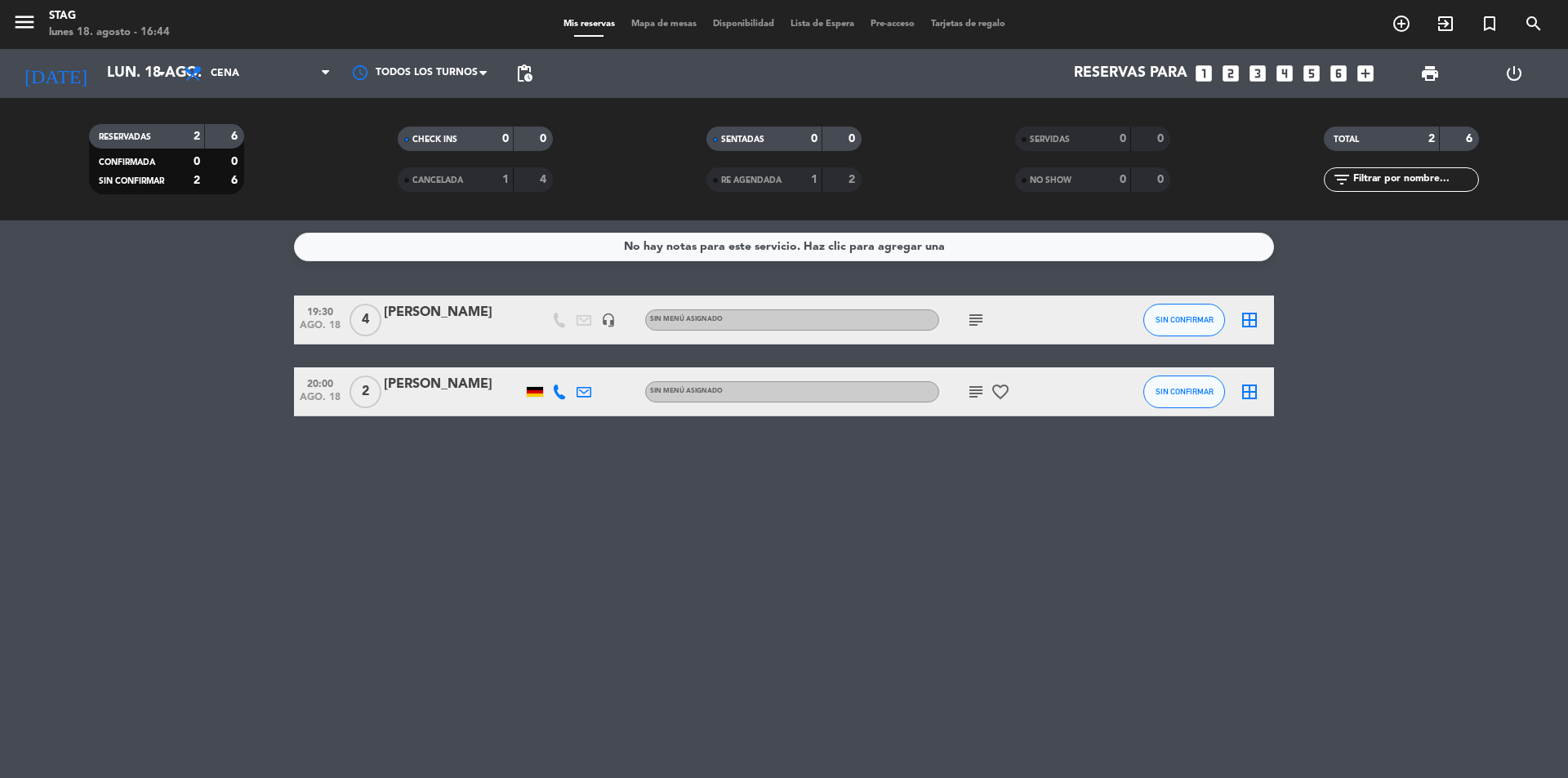
click at [993, 382] on icon "favorite_border" at bounding box center [1000, 392] width 20 height 20
click at [980, 397] on icon "subject" at bounding box center [976, 392] width 20 height 20
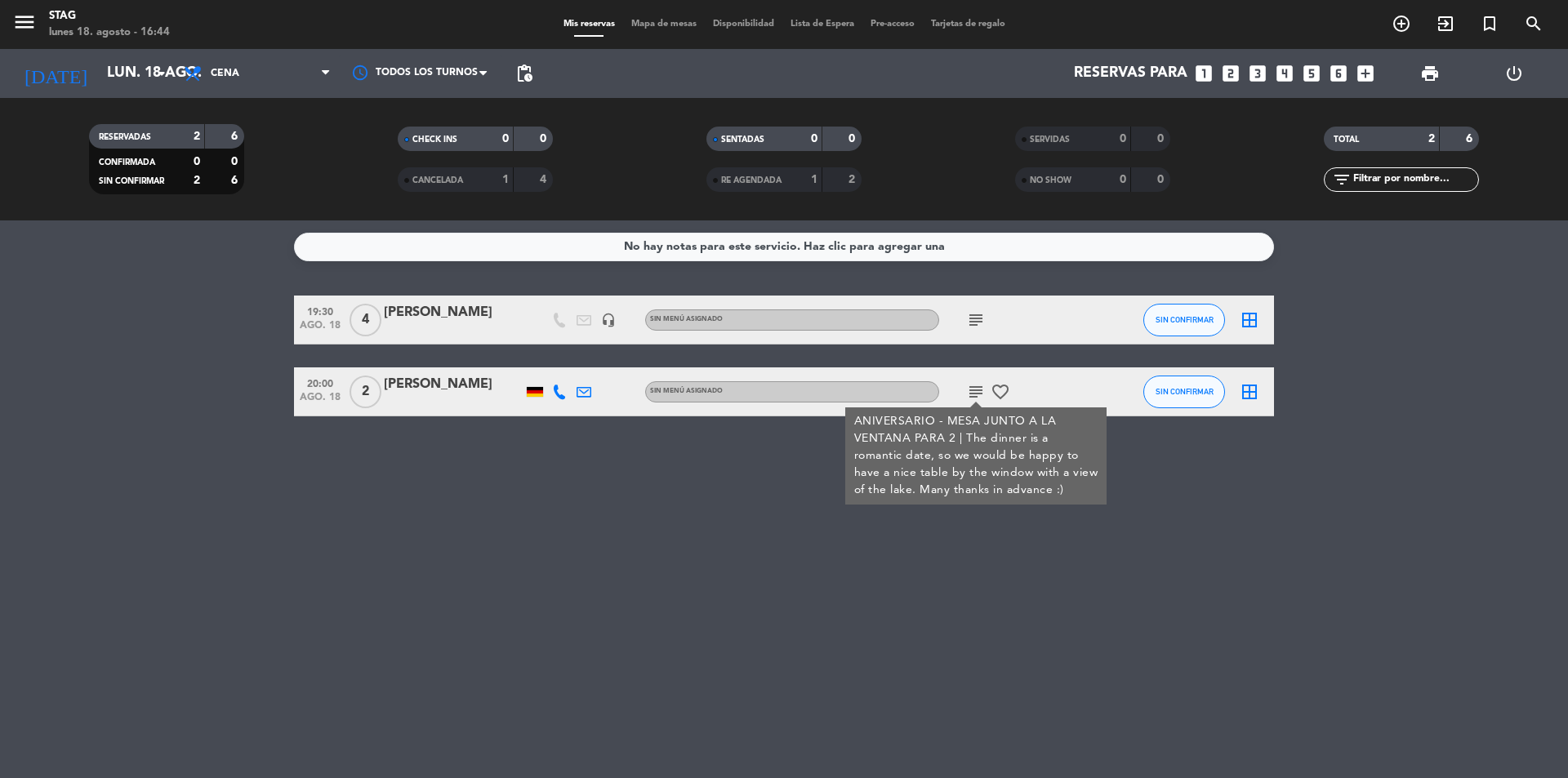
click at [677, 521] on div "No hay notas para este servicio. Haz clic para agregar una 19:30 ago. 18 4 [PER…" at bounding box center [784, 499] width 1568 height 558
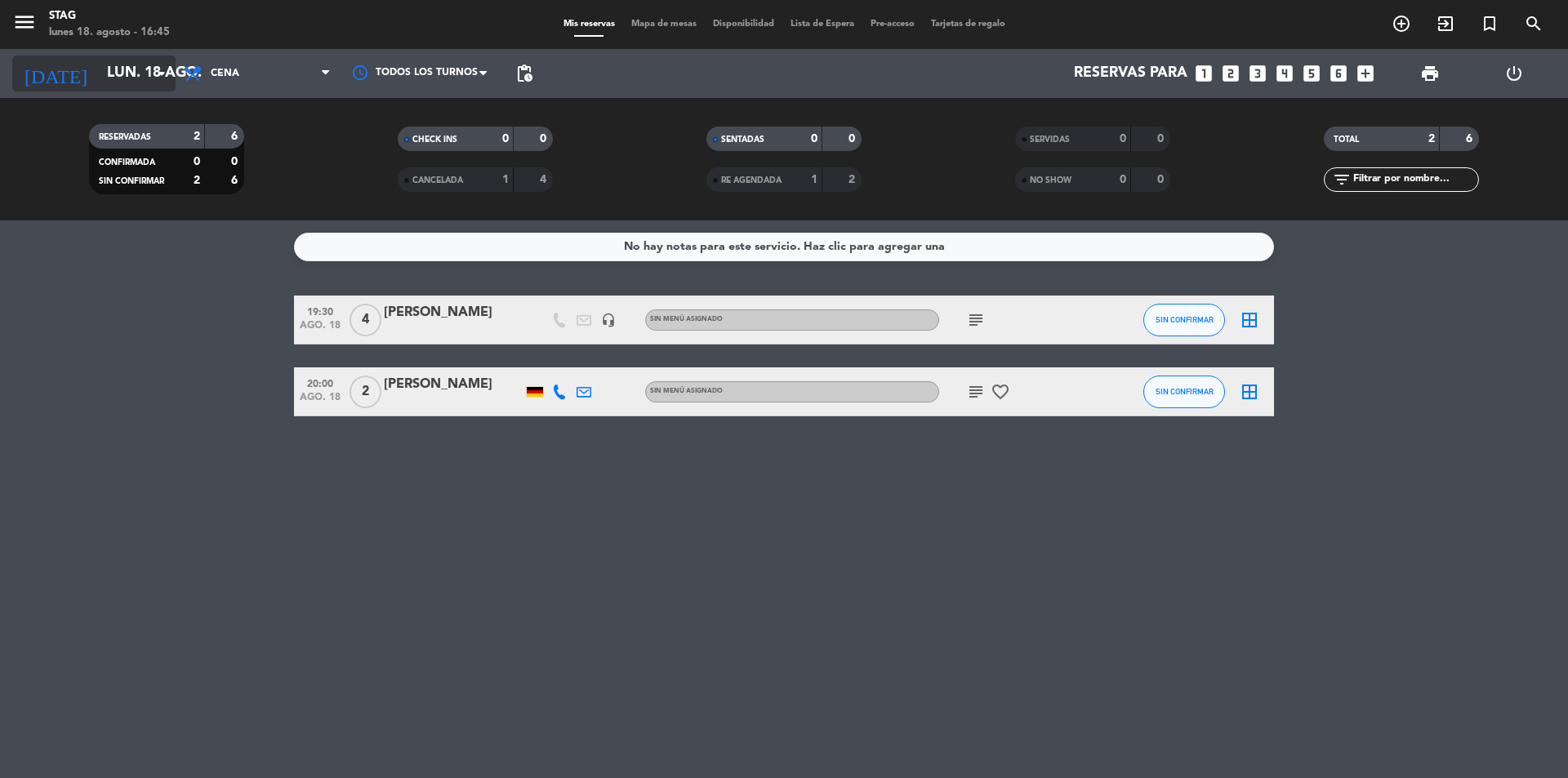
click at [154, 73] on icon "arrow_drop_down" at bounding box center [161, 73] width 20 height 20
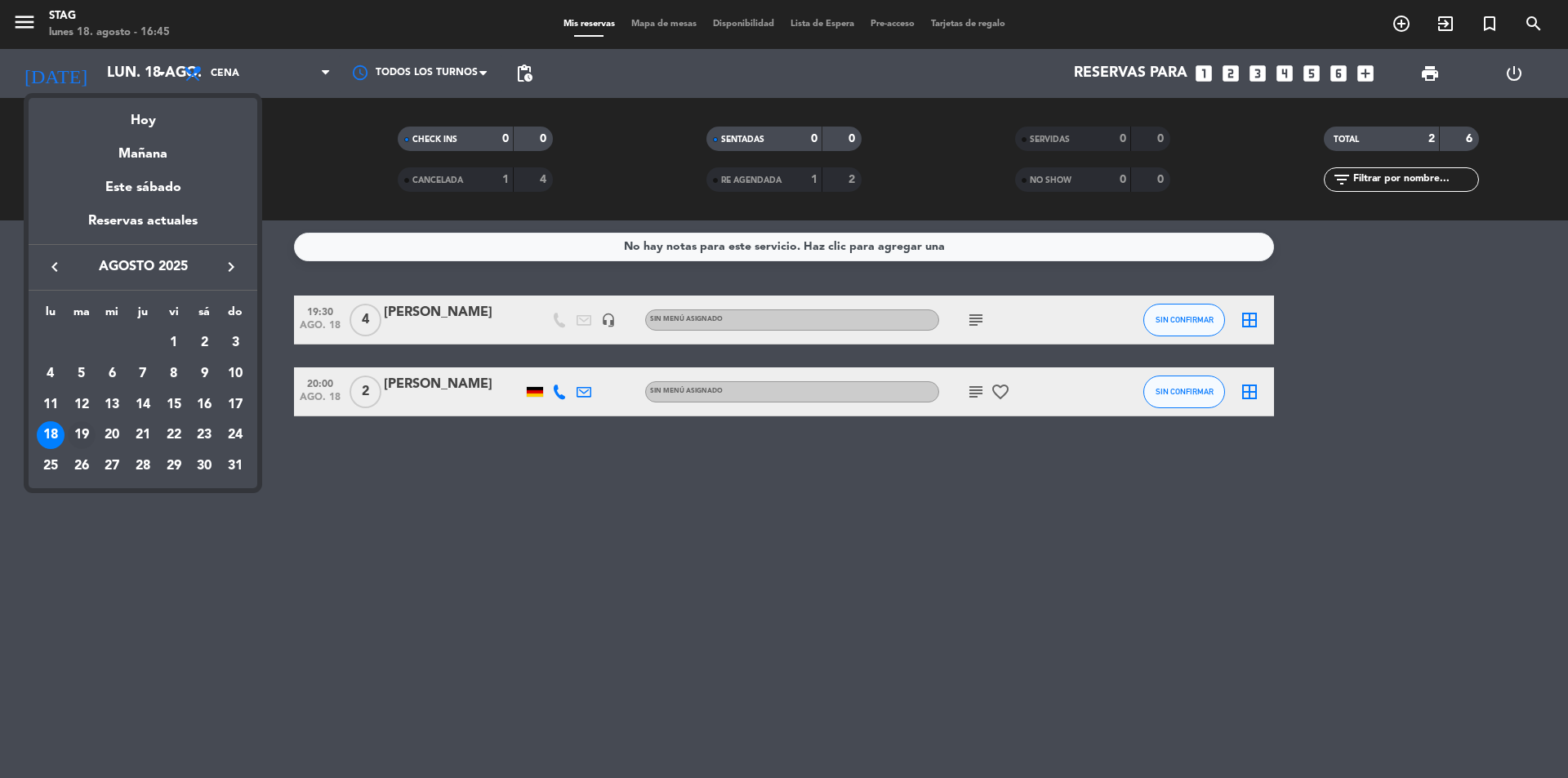
click at [93, 433] on div "19" at bounding box center [81, 435] width 28 height 28
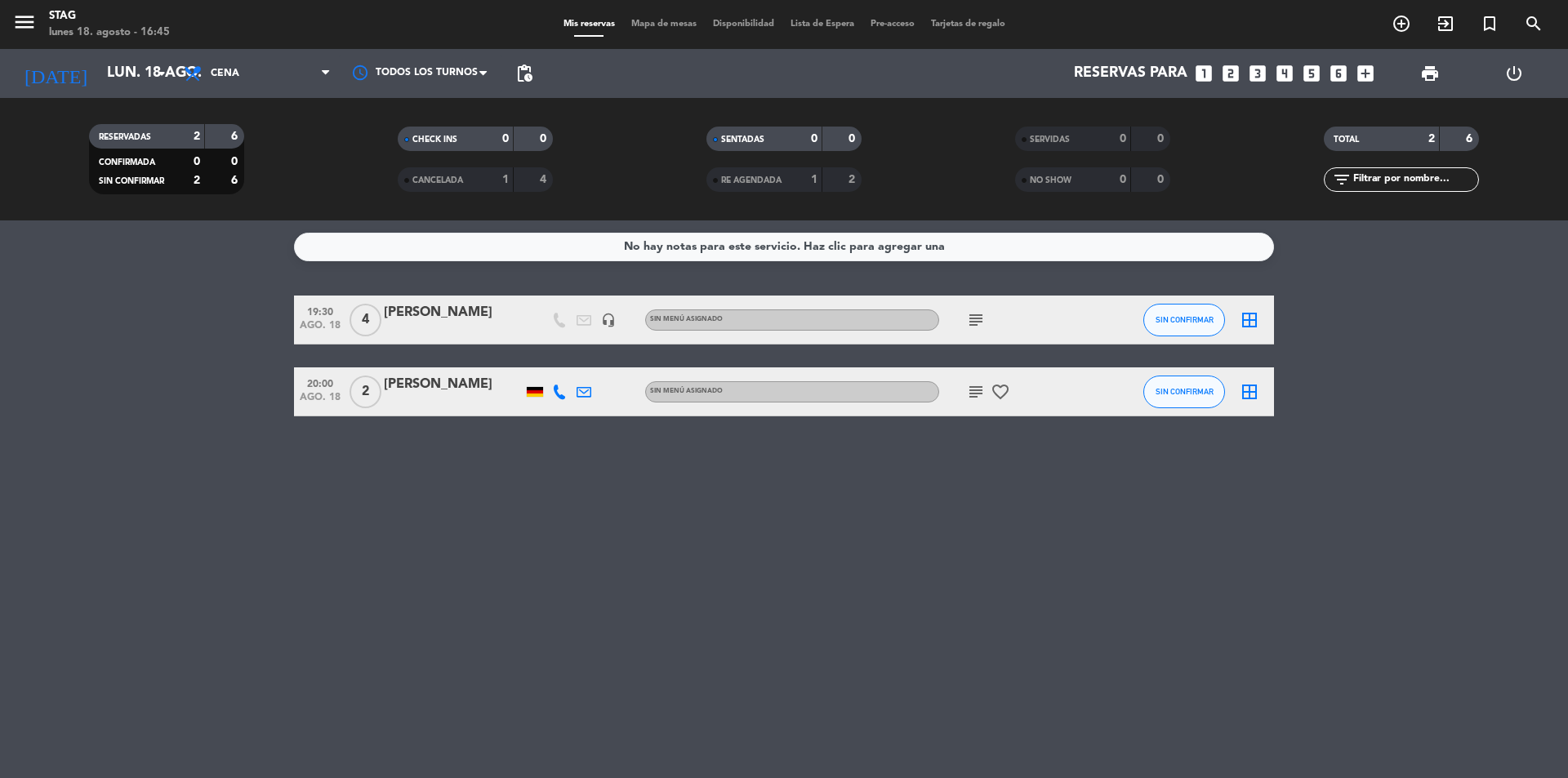
type input "[DATE] ago."
click at [261, 35] on div "menu STAG lunes 18. agosto - 16:45" at bounding box center [196, 25] width 392 height 38
click at [261, 65] on span "Cena" at bounding box center [257, 73] width 163 height 36
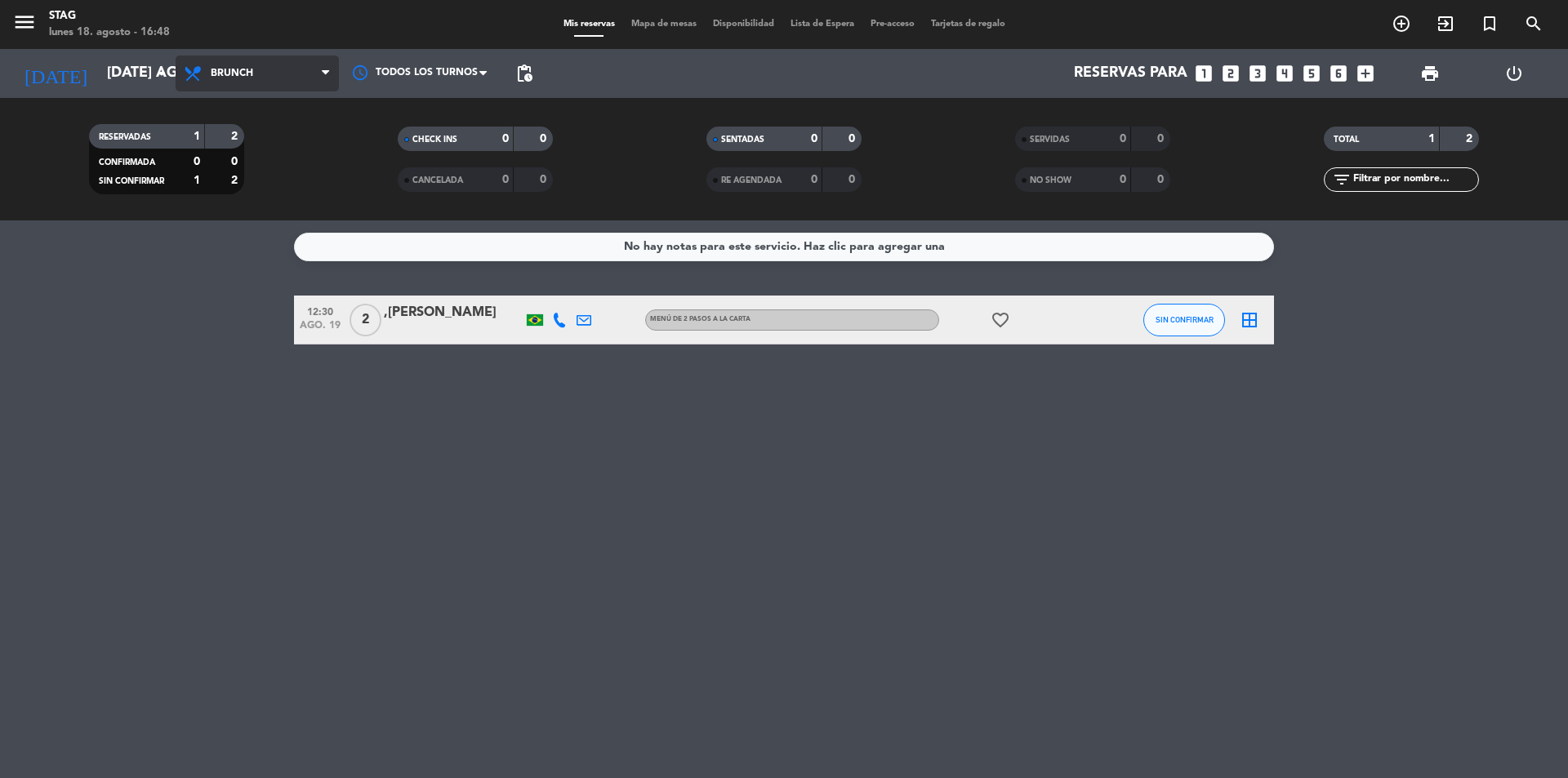
click at [186, 72] on icon at bounding box center [195, 73] width 24 height 20
click at [267, 140] on div "menu STAG lunes 18. agosto - 16:48 Mis reservas Mapa de mesas Disponibilidad Li…" at bounding box center [784, 110] width 1568 height 220
click at [1320, 77] on icon "looks_5" at bounding box center [1311, 73] width 21 height 21
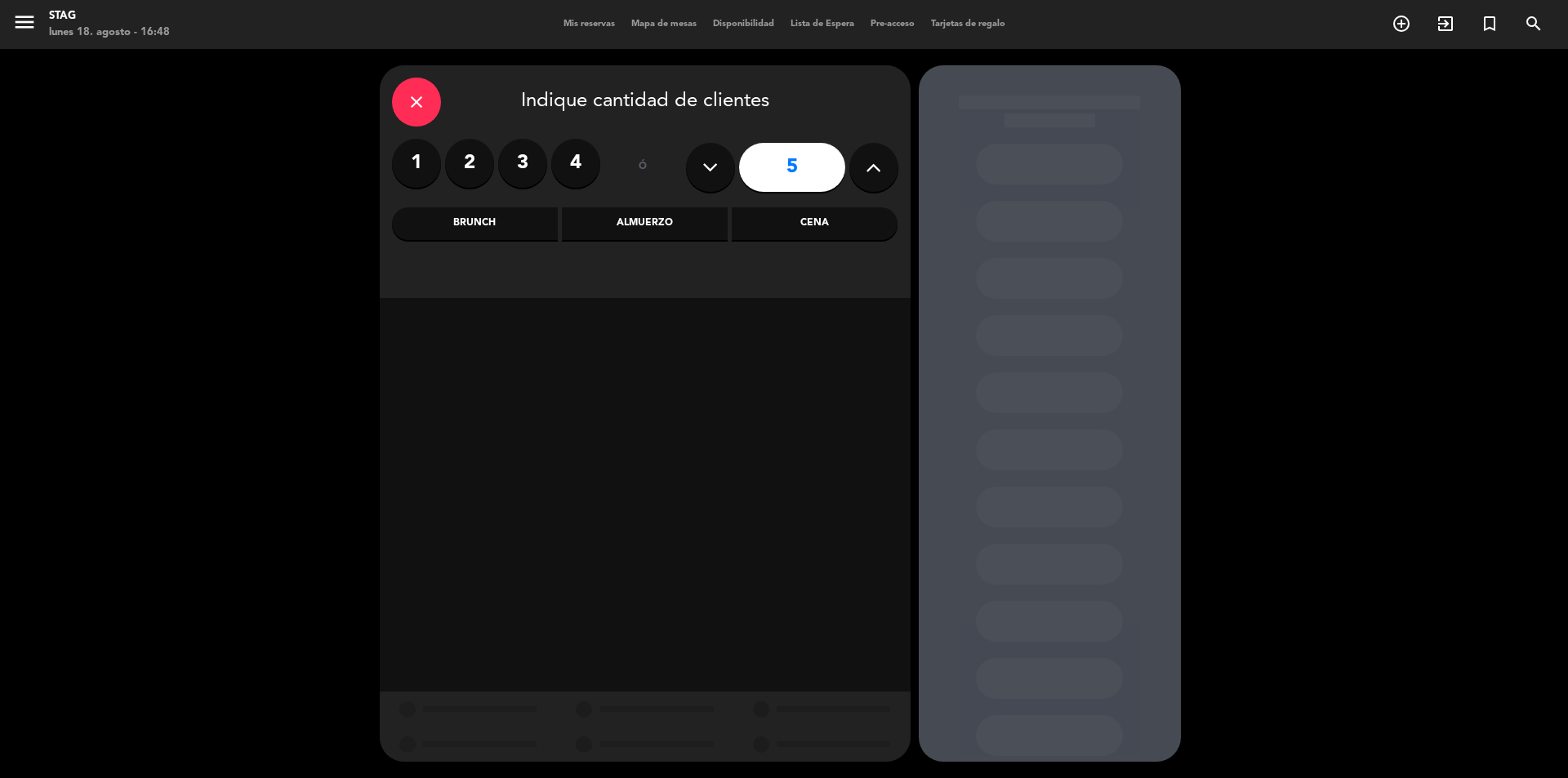
click at [529, 228] on div "Brunch" at bounding box center [475, 223] width 166 height 32
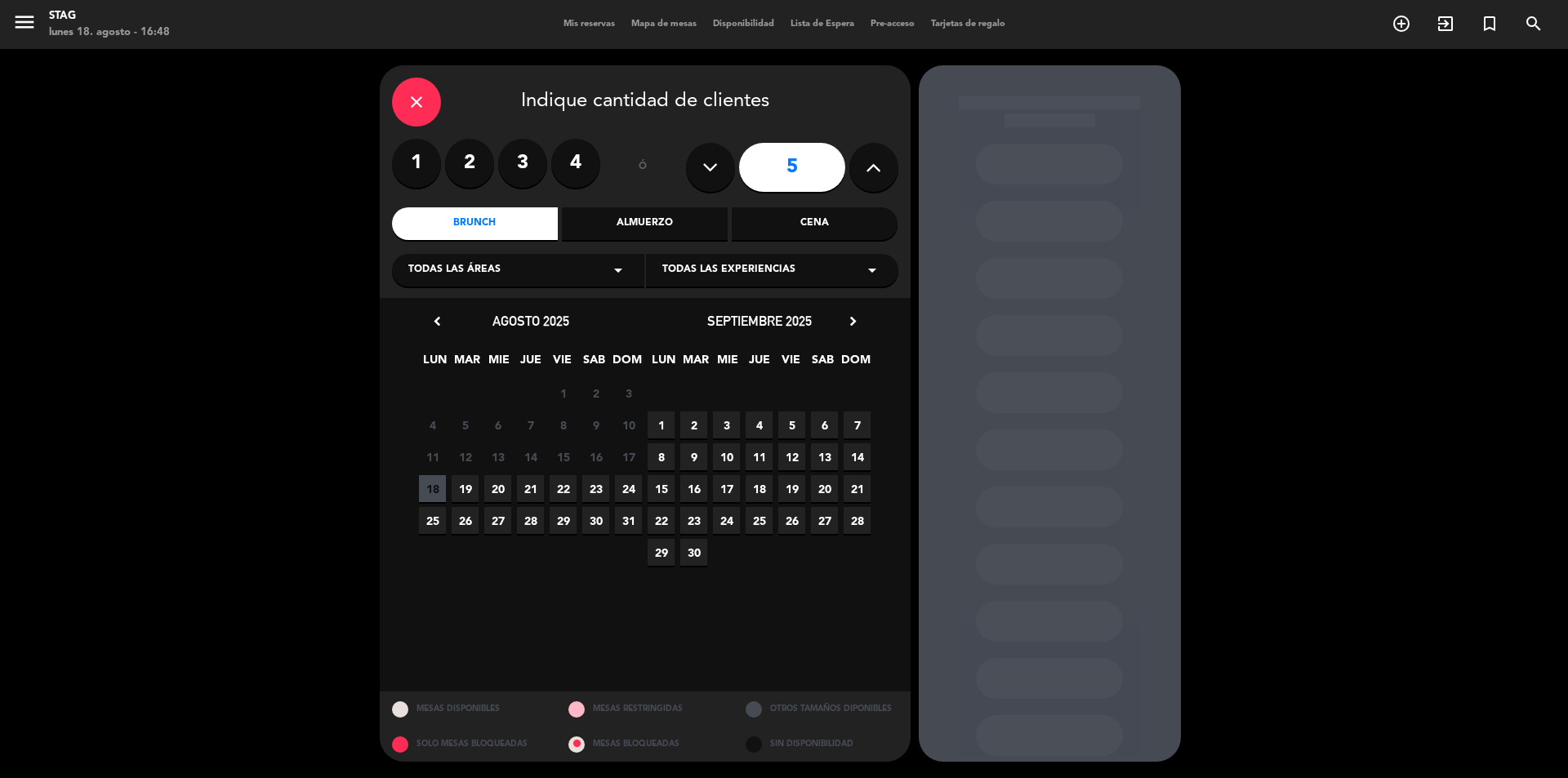
click at [446, 493] on div "18 19 20 21 22 23 24" at bounding box center [531, 488] width 229 height 31
click at [463, 487] on span "19" at bounding box center [464, 488] width 27 height 27
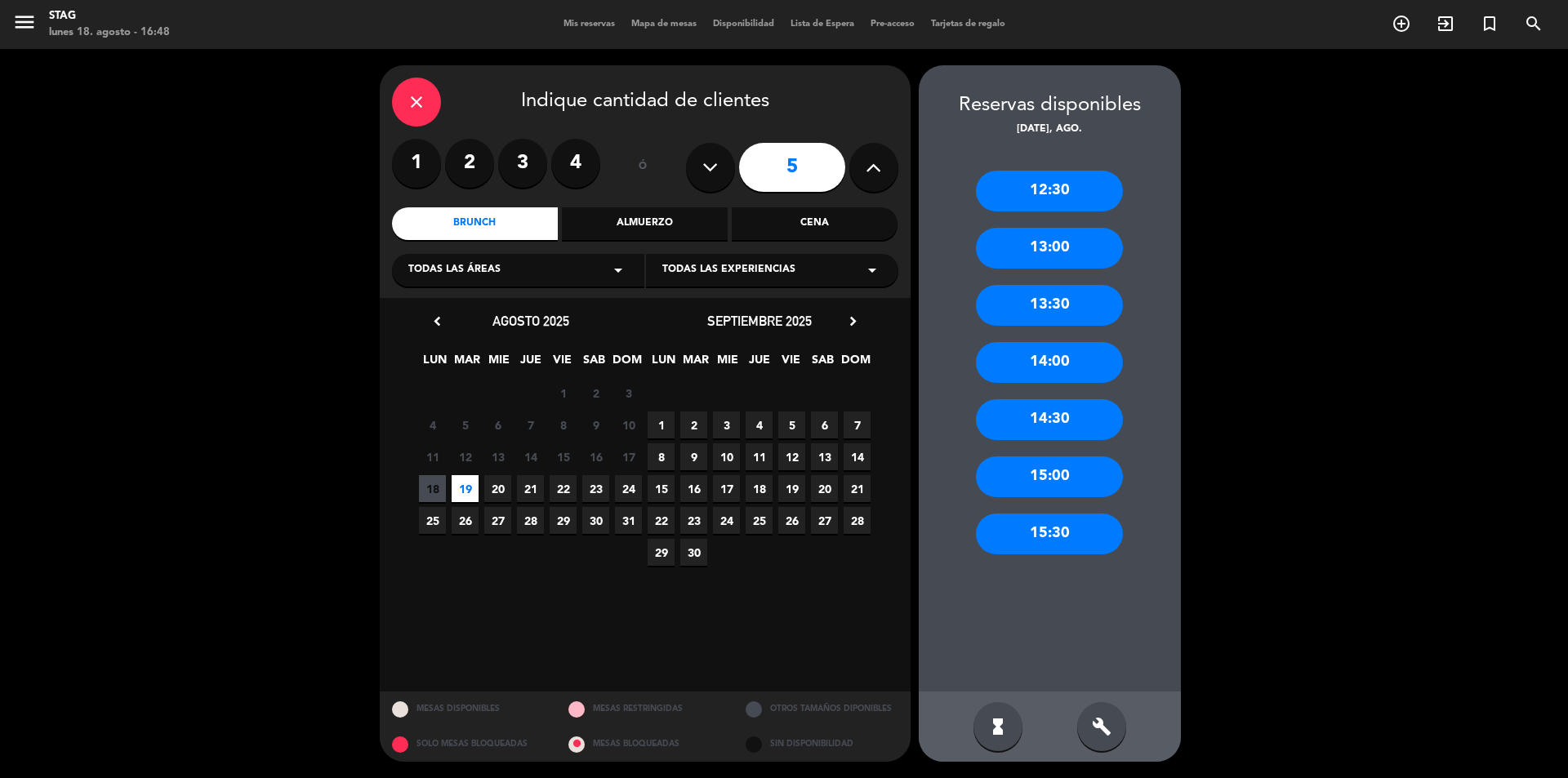
click at [1029, 193] on div "12:30" at bounding box center [1049, 191] width 147 height 41
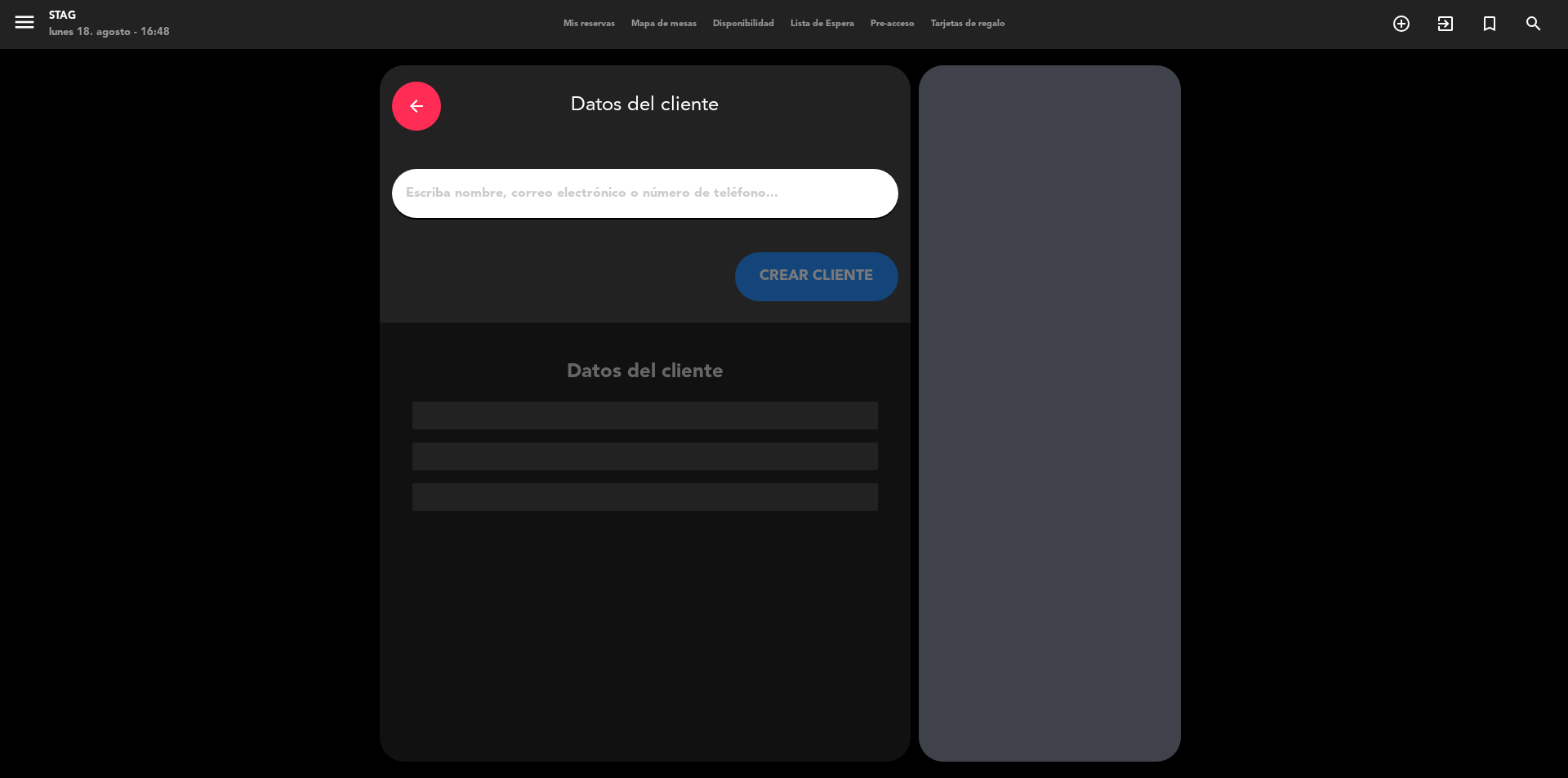
click at [837, 194] on input "1" at bounding box center [645, 194] width 482 height 23
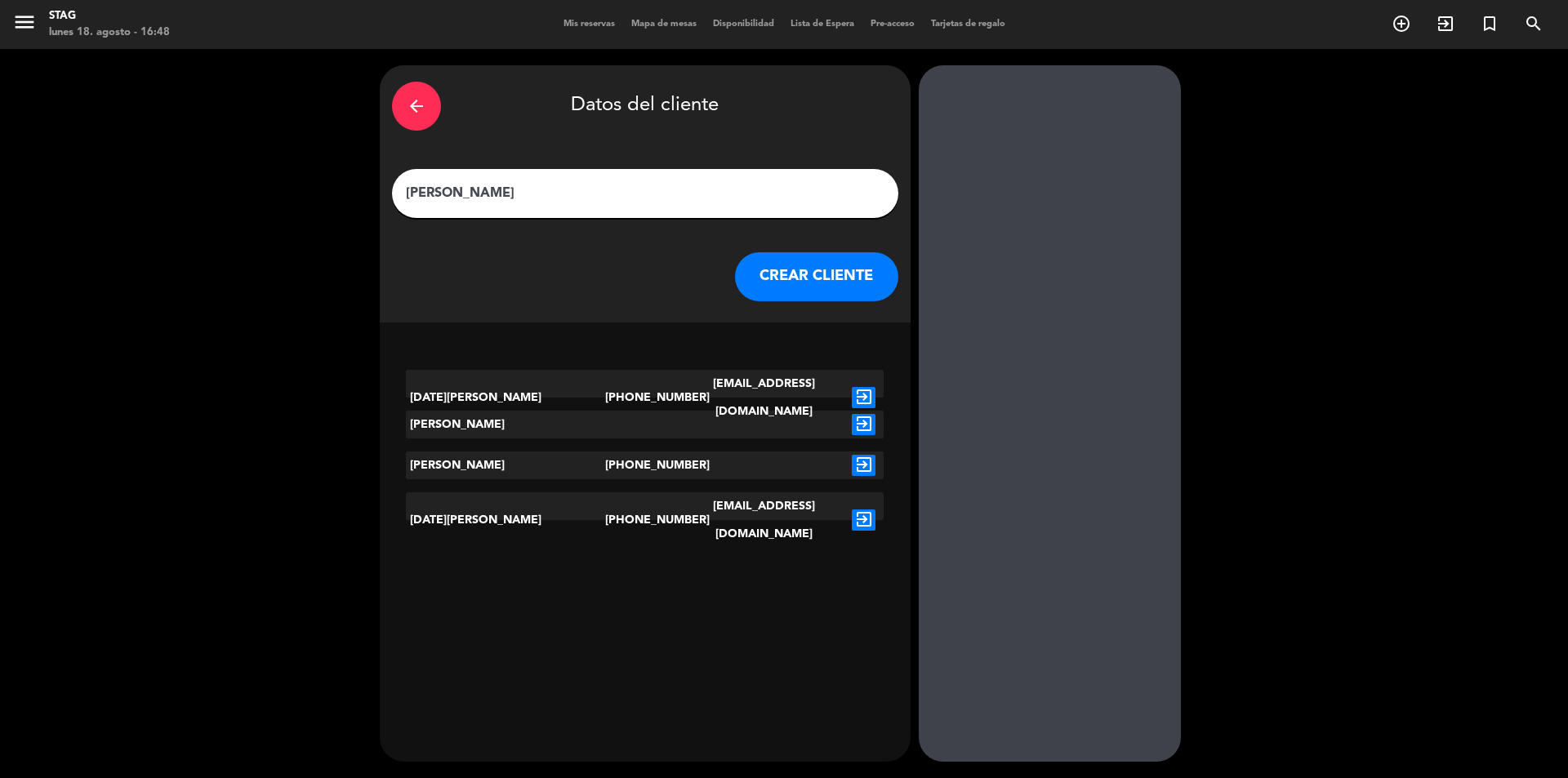
type input "[PERSON_NAME]"
click at [797, 258] on button "CREAR CLIENTE" at bounding box center [816, 276] width 163 height 49
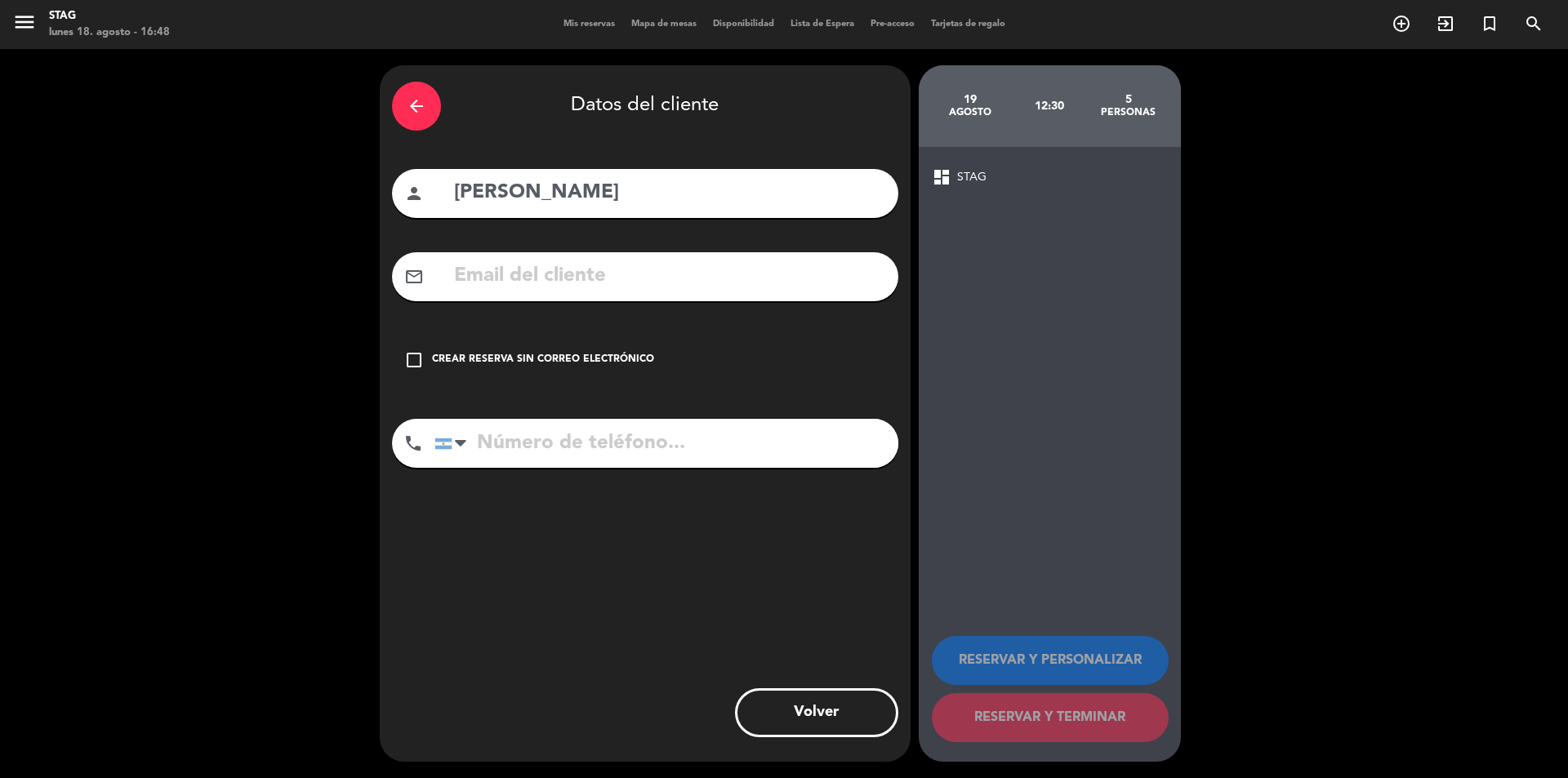
drag, startPoint x: 659, startPoint y: 272, endPoint x: 635, endPoint y: 286, distance: 27.8
click at [658, 272] on input "text" at bounding box center [669, 276] width 434 height 33
click at [500, 350] on div "check_box_outline_blank Crear reserva sin correo electrónico" at bounding box center [645, 359] width 506 height 49
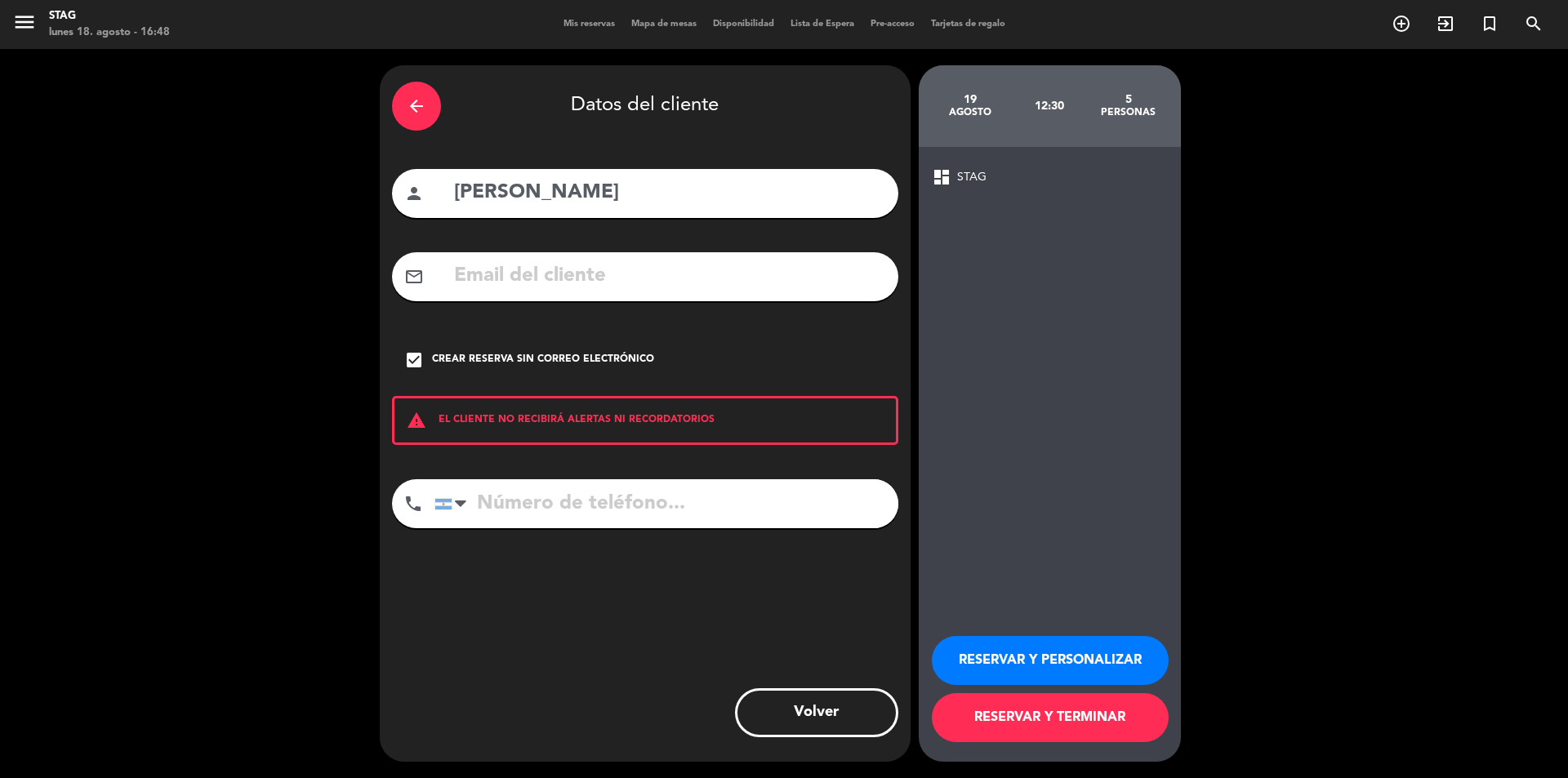
click at [1001, 665] on button "RESERVAR Y PERSONALIZAR" at bounding box center [1050, 660] width 237 height 49
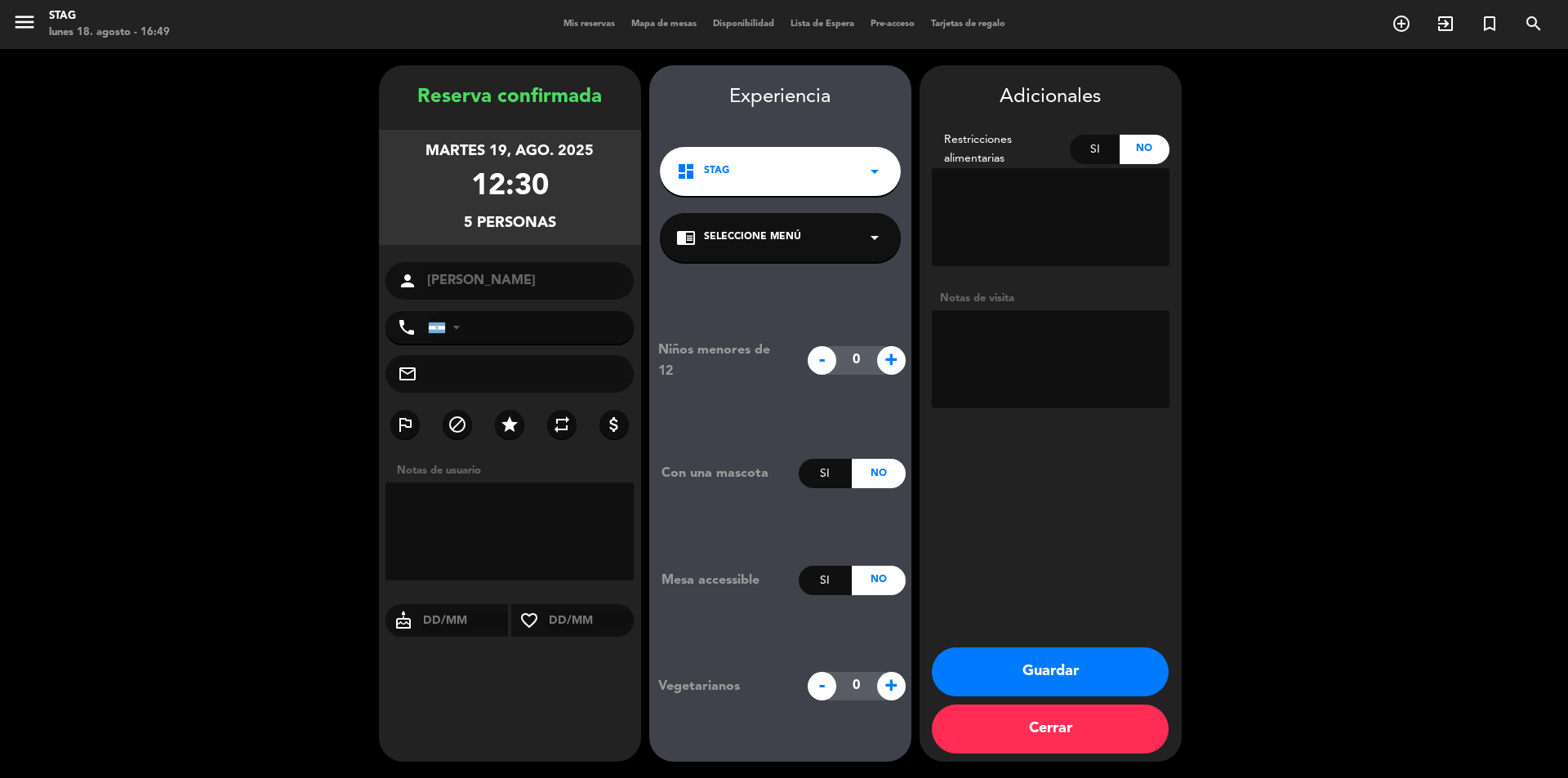
click at [903, 359] on span "+" at bounding box center [891, 360] width 29 height 29
type input "1"
click at [1325, 258] on booking-confirmed "Reserva confirmada martes 19, ago. 2025 12:30 5 personas person [DATE] phone [G…" at bounding box center [783, 413] width 1535 height 696
drag, startPoint x: 1023, startPoint y: 678, endPoint x: 1110, endPoint y: 484, distance: 212.6
click at [1110, 484] on div "Adicionales Restricciones alimentarias Si No Notas de visita Guardar Cerrar" at bounding box center [1050, 413] width 262 height 696
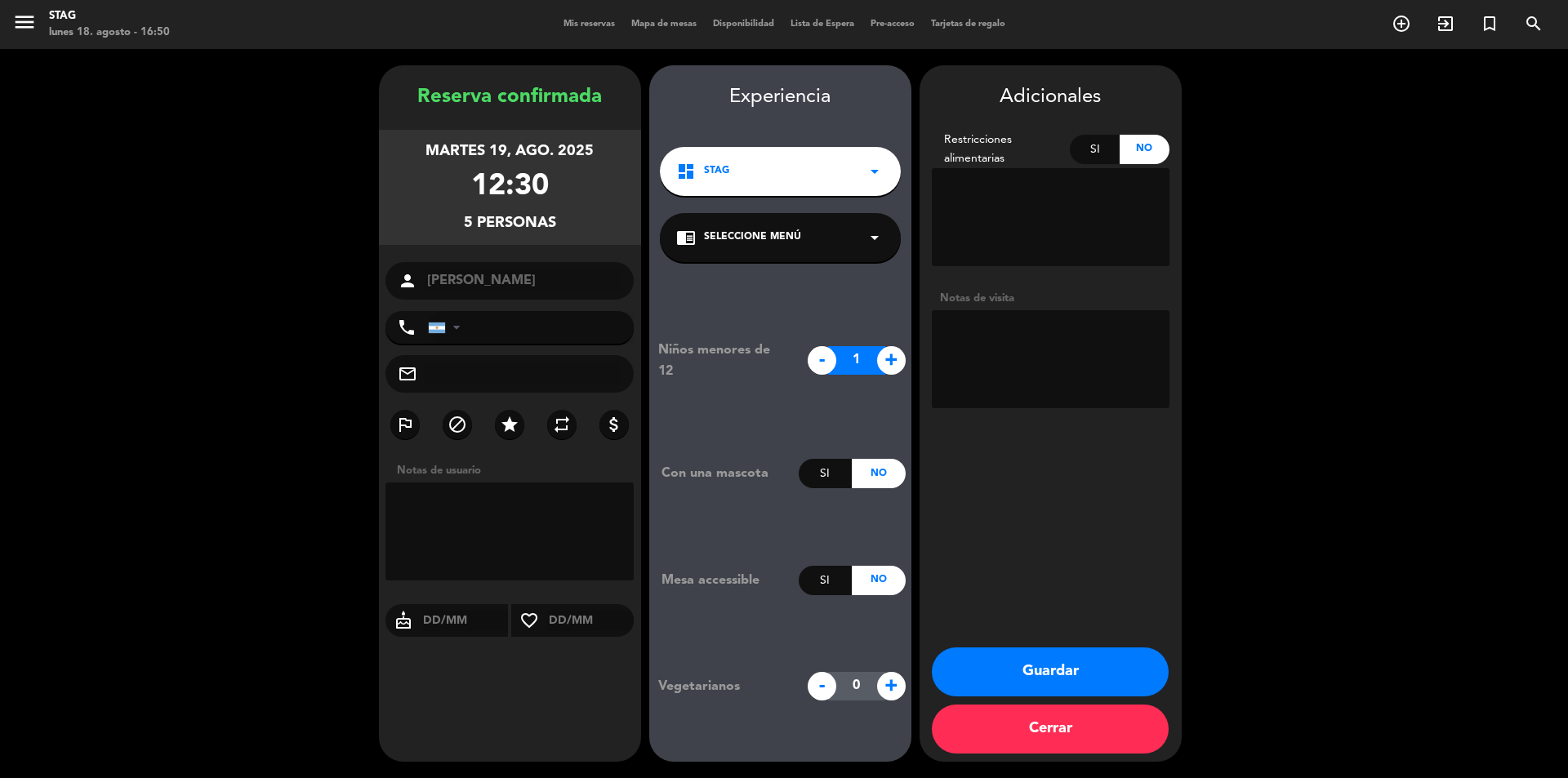
click at [555, 322] on input "tel" at bounding box center [531, 327] width 207 height 32
paste input "[PHONE_NUMBER]"
type input "[PHONE_NUMBER]"
click at [552, 510] on textarea at bounding box center [509, 531] width 249 height 98
paste textarea "[PHONE_NUMBER]"
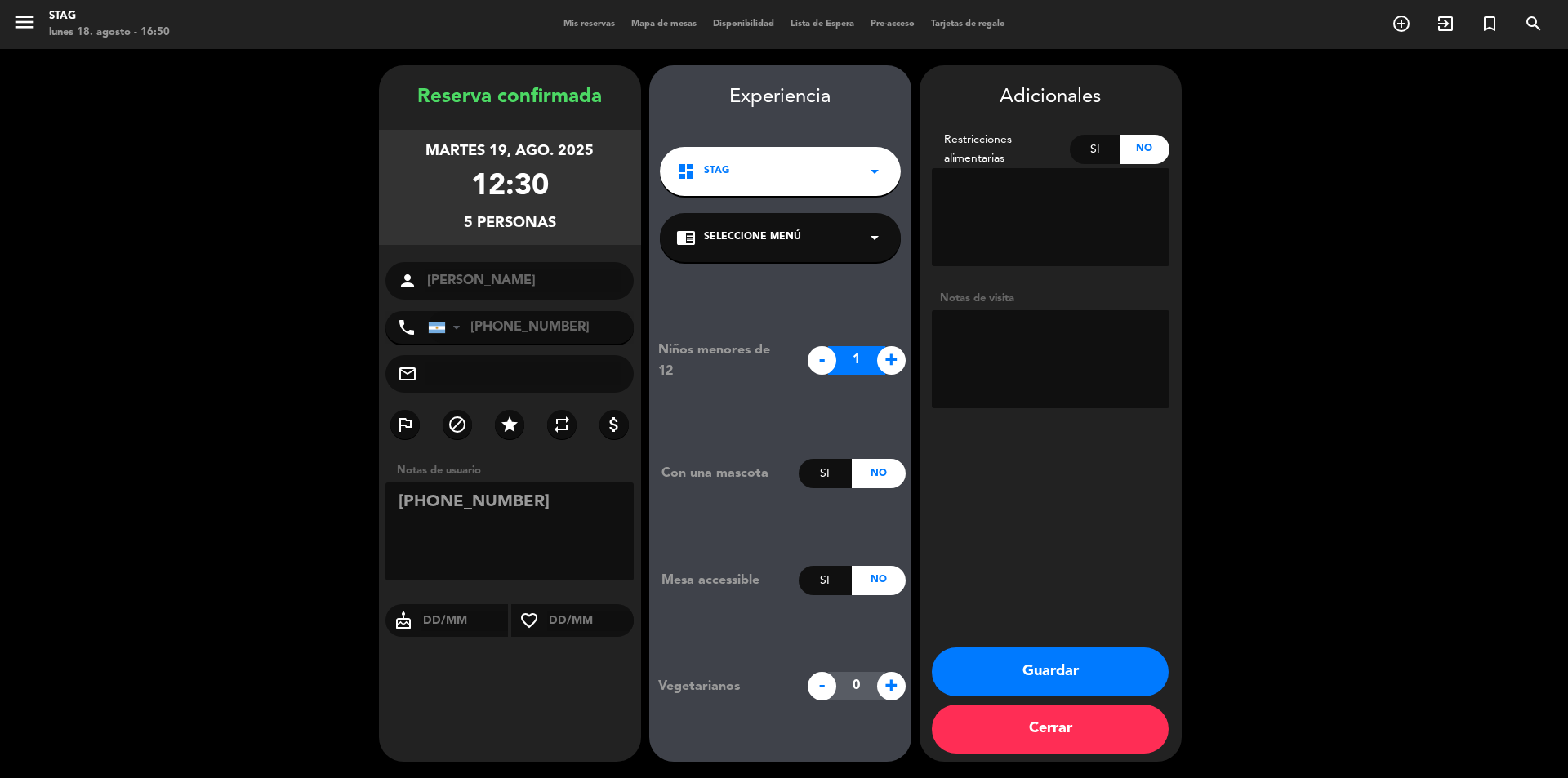
type textarea "[PHONE_NUMBER]"
click at [981, 326] on textarea at bounding box center [1050, 358] width 237 height 98
paste textarea "[PHONE_NUMBER]"
type textarea "[PHONE_NUMBER]"
click at [1055, 668] on button "Guardar" at bounding box center [1050, 671] width 237 height 49
